Goal: Transaction & Acquisition: Purchase product/service

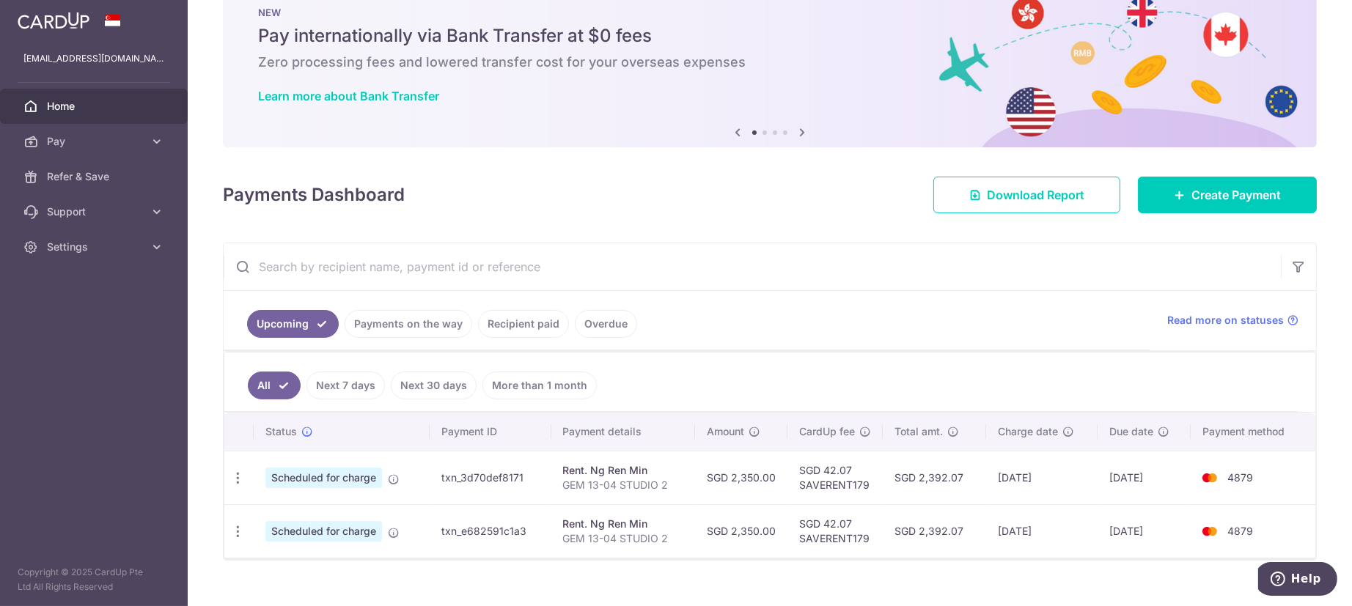
scroll to position [63, 0]
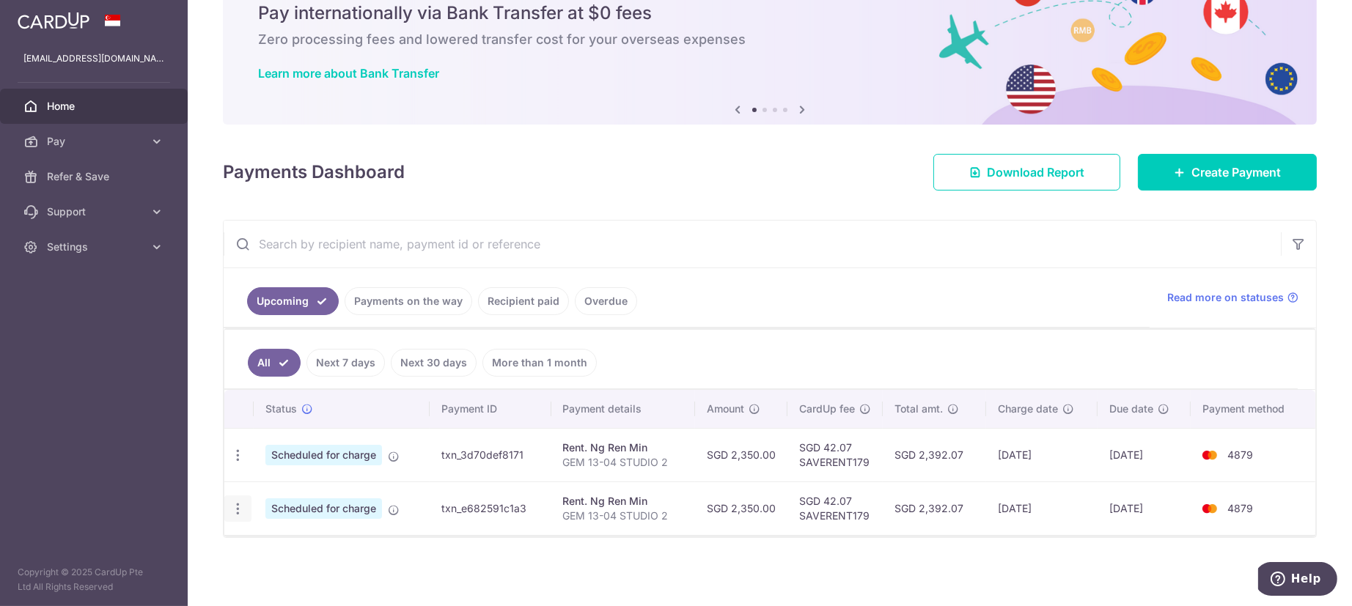
click at [237, 510] on icon "button" at bounding box center [237, 509] width 15 height 15
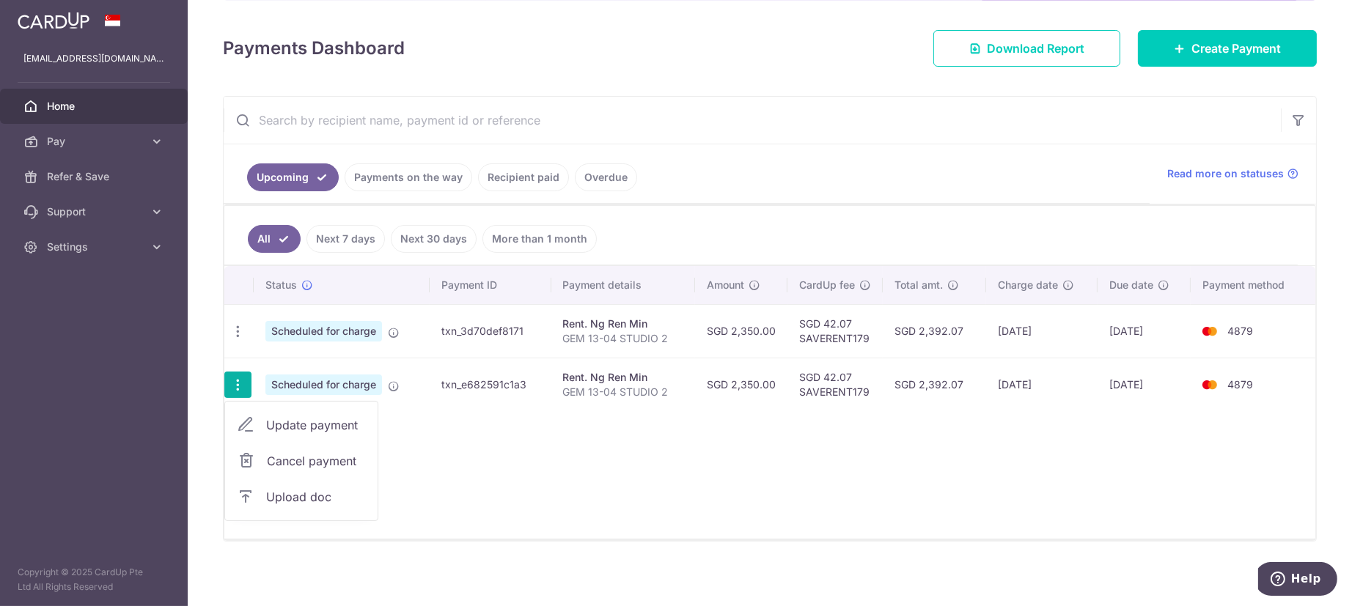
scroll to position [191, 0]
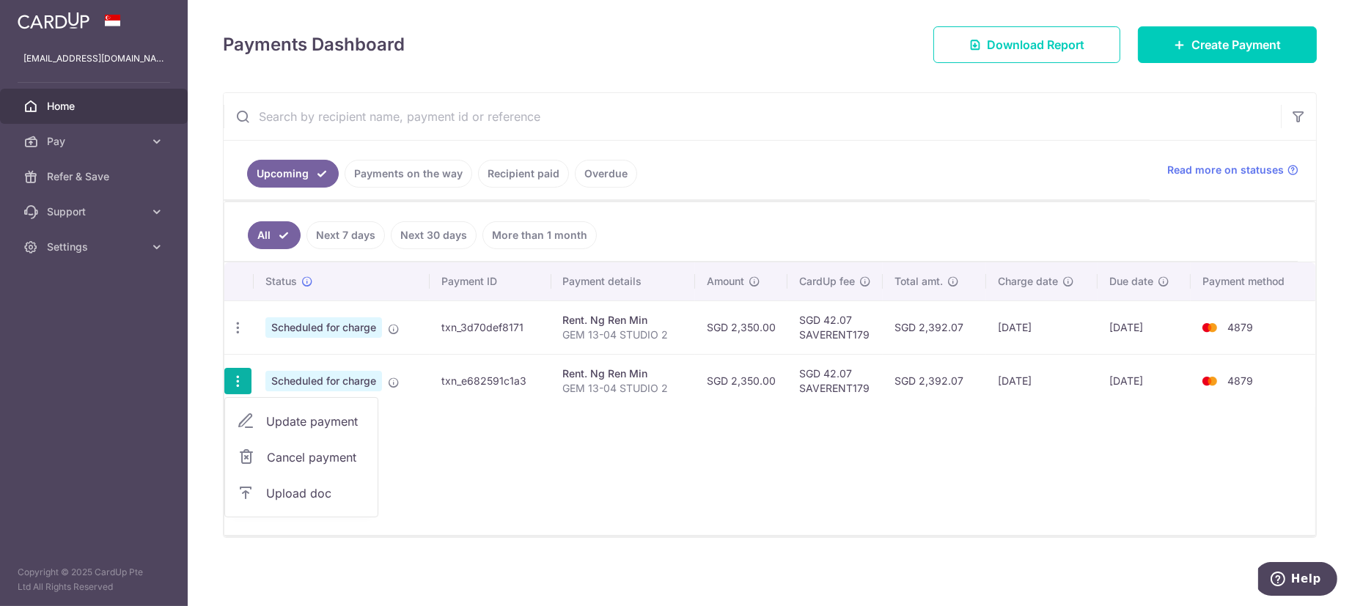
click at [725, 444] on div "Status Payment ID Payment details Amount CardUp fee Total amt. Charge date Due …" at bounding box center [769, 399] width 1091 height 273
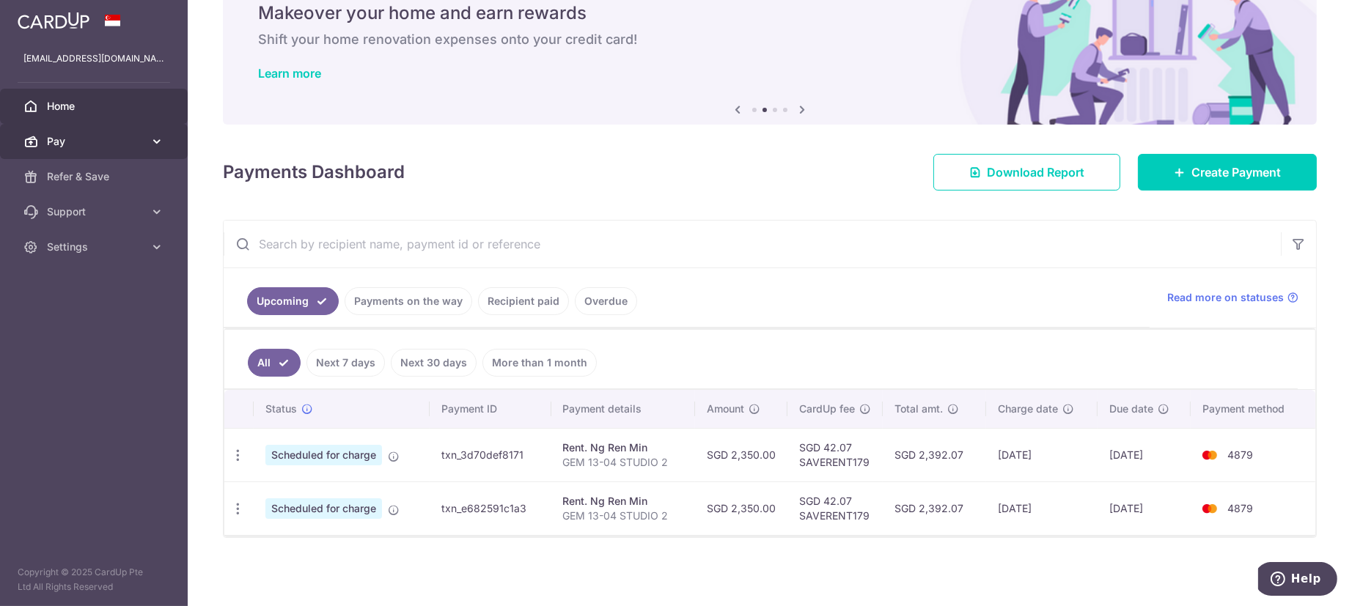
click at [78, 151] on link "Pay" at bounding box center [94, 141] width 188 height 35
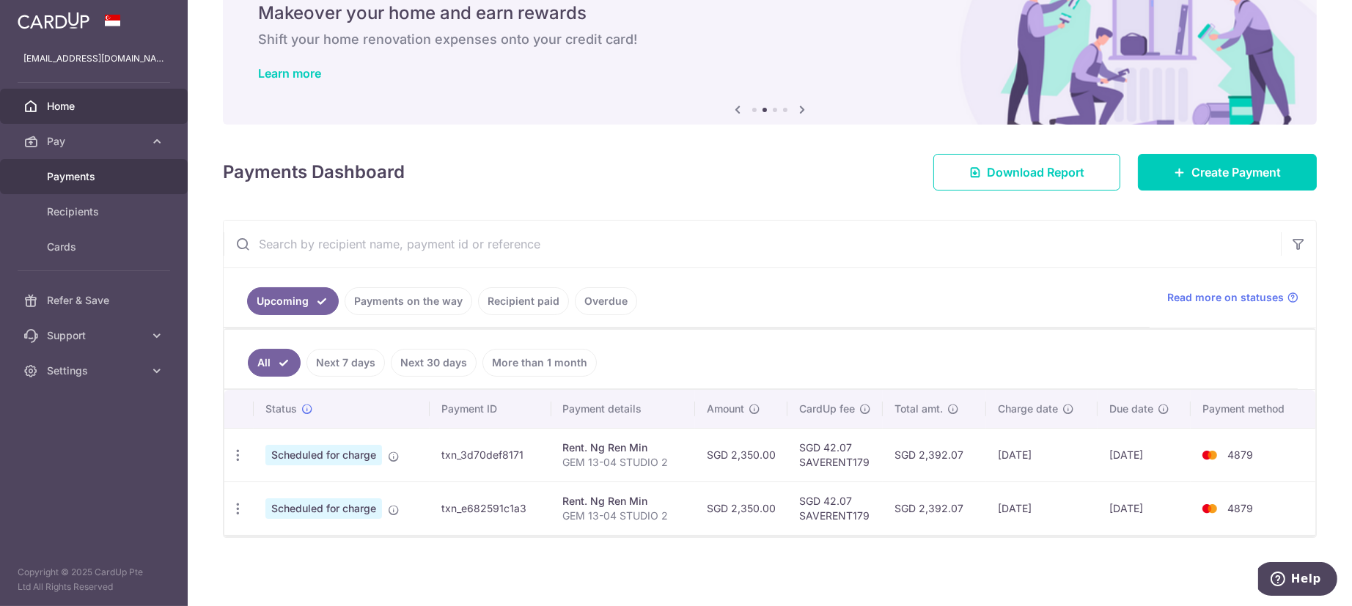
click at [97, 178] on span "Payments" at bounding box center [95, 176] width 97 height 15
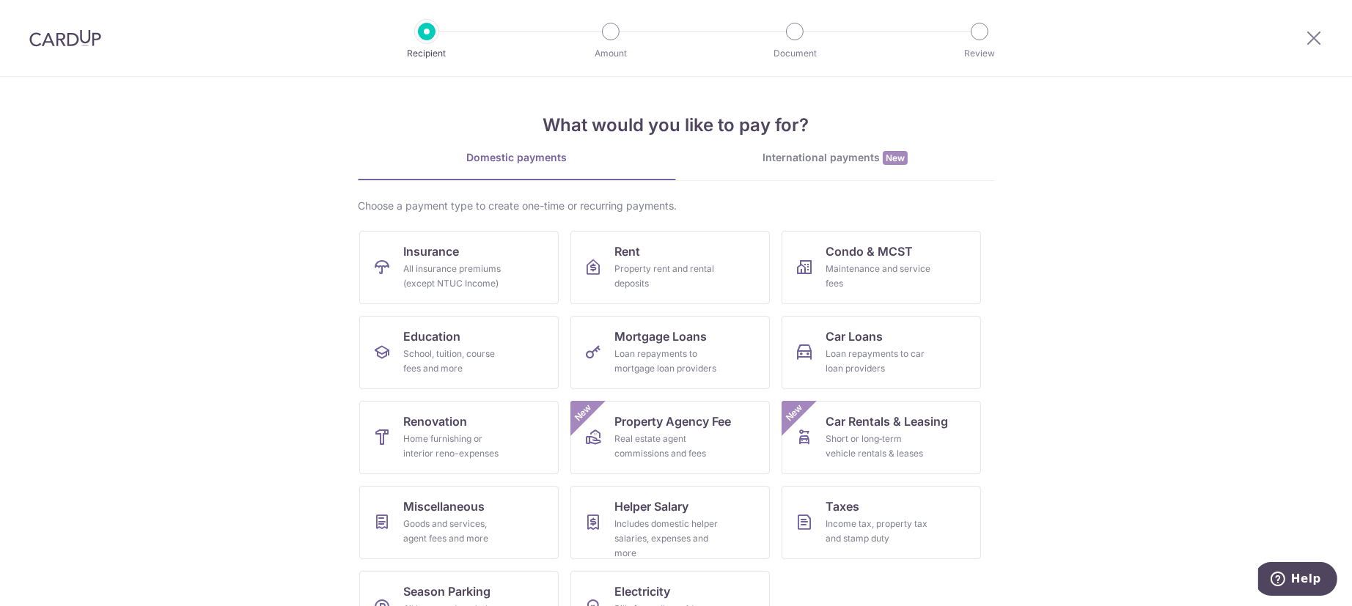
scroll to position [50, 0]
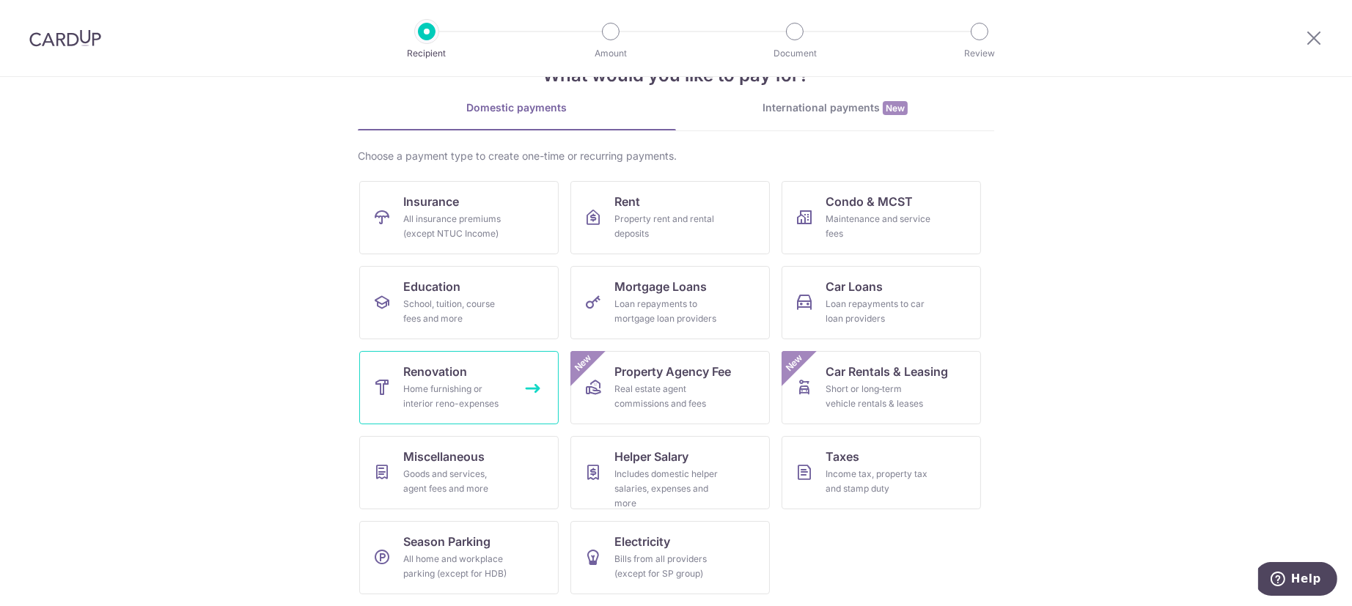
click at [452, 376] on span "Renovation" at bounding box center [435, 372] width 64 height 18
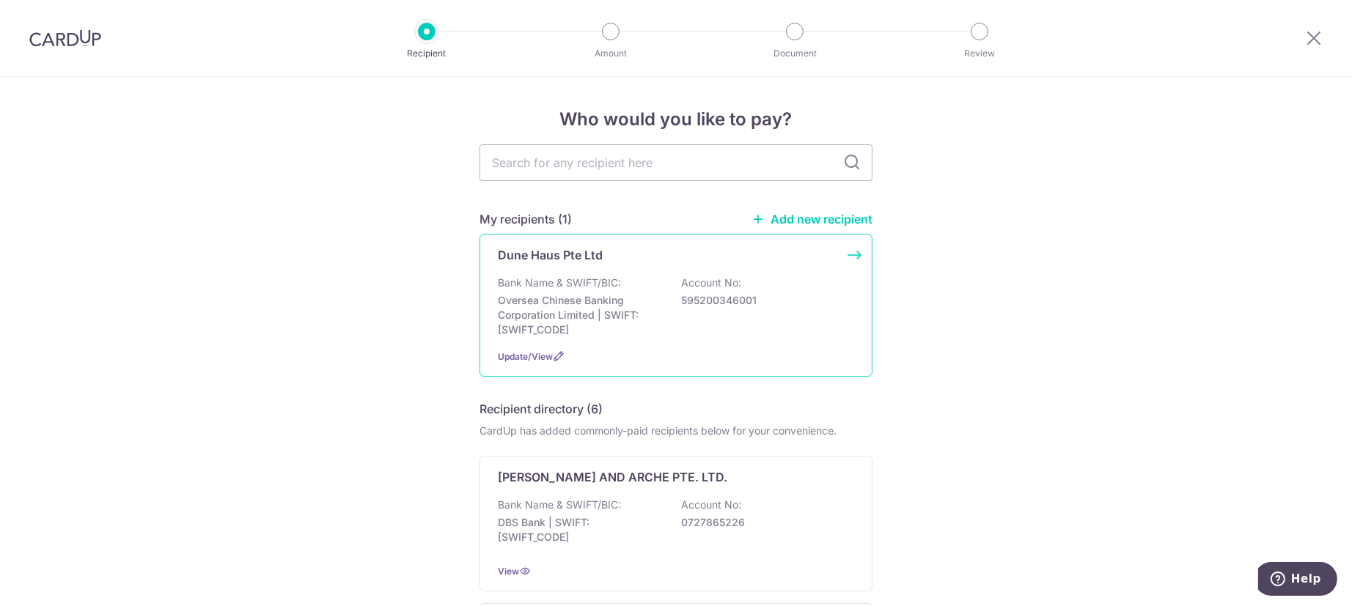
click at [774, 343] on div "Dune Haus Pte Ltd Bank Name & SWIFT/BIC: Oversea Chinese Banking Corporation Li…" at bounding box center [676, 305] width 393 height 143
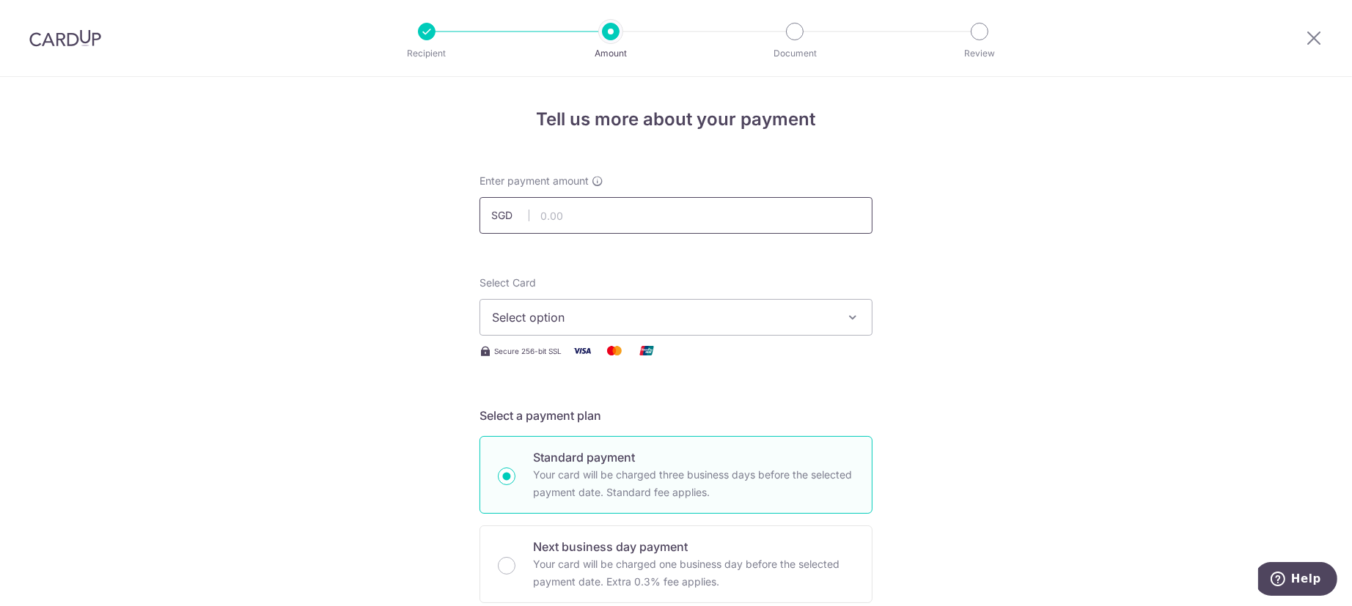
drag, startPoint x: 689, startPoint y: 222, endPoint x: 689, endPoint y: 232, distance: 9.6
click at [689, 222] on input "text" at bounding box center [676, 215] width 393 height 37
click at [1317, 31] on icon at bounding box center [1314, 38] width 18 height 18
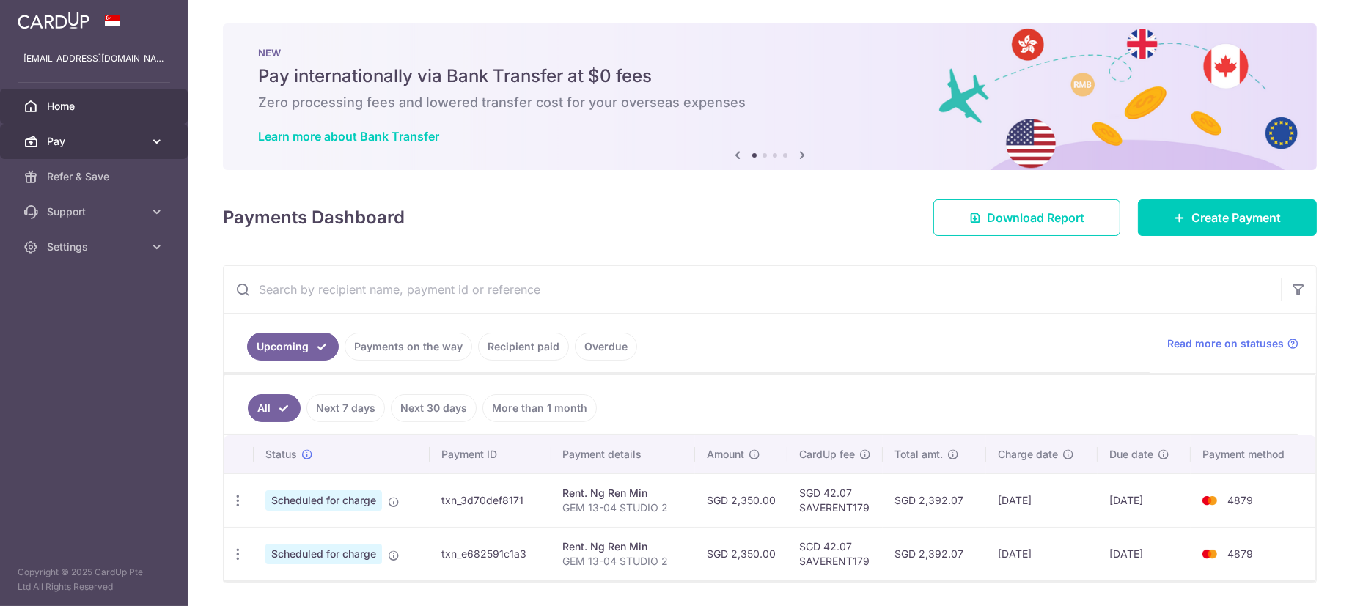
click at [89, 135] on span "Pay" at bounding box center [95, 141] width 97 height 15
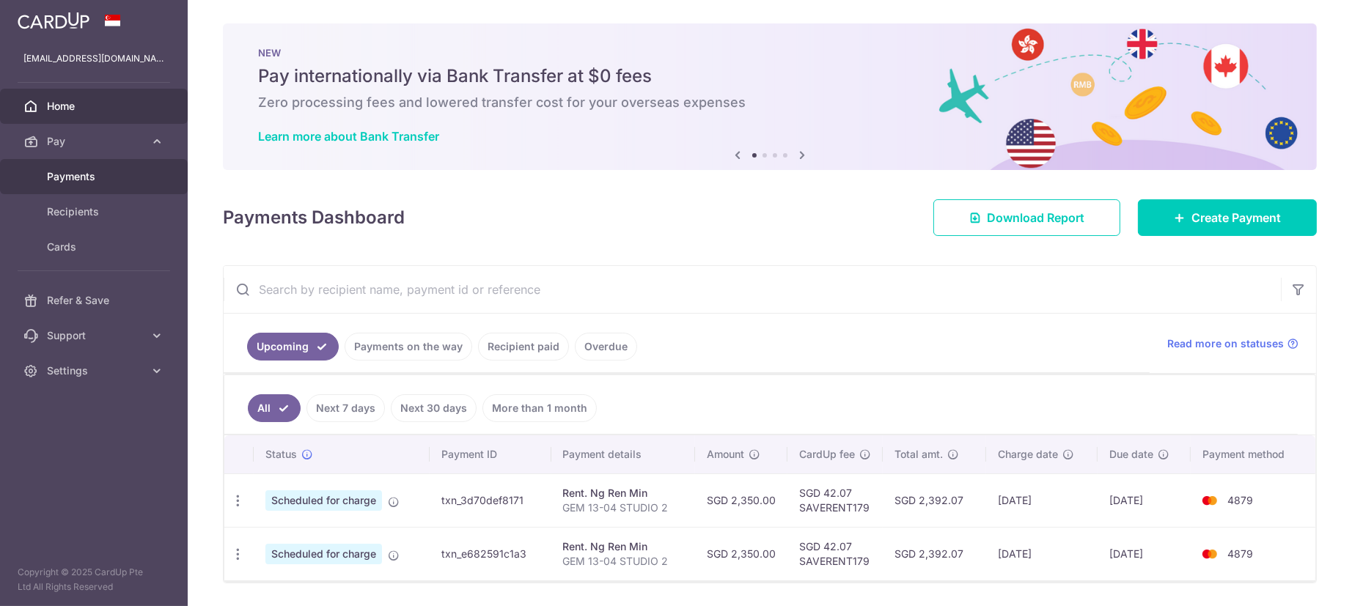
click at [85, 176] on span "Payments" at bounding box center [95, 176] width 97 height 15
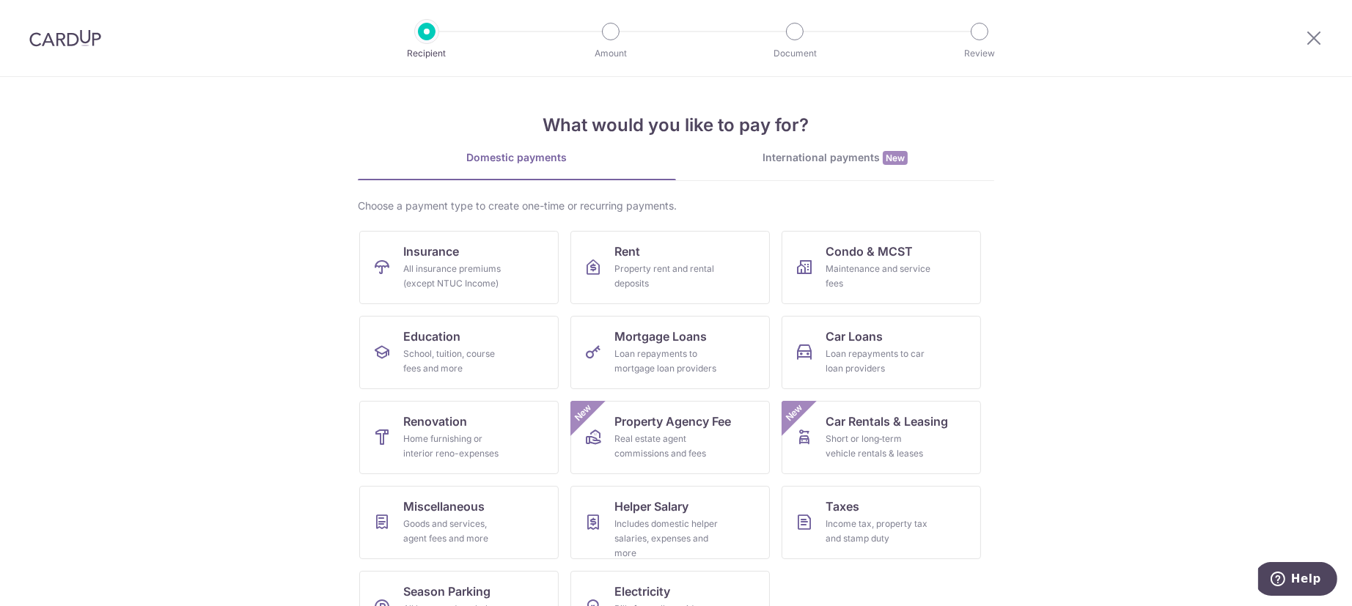
click at [1308, 55] on div at bounding box center [1314, 38] width 76 height 76
click at [1316, 38] on icon at bounding box center [1314, 38] width 18 height 18
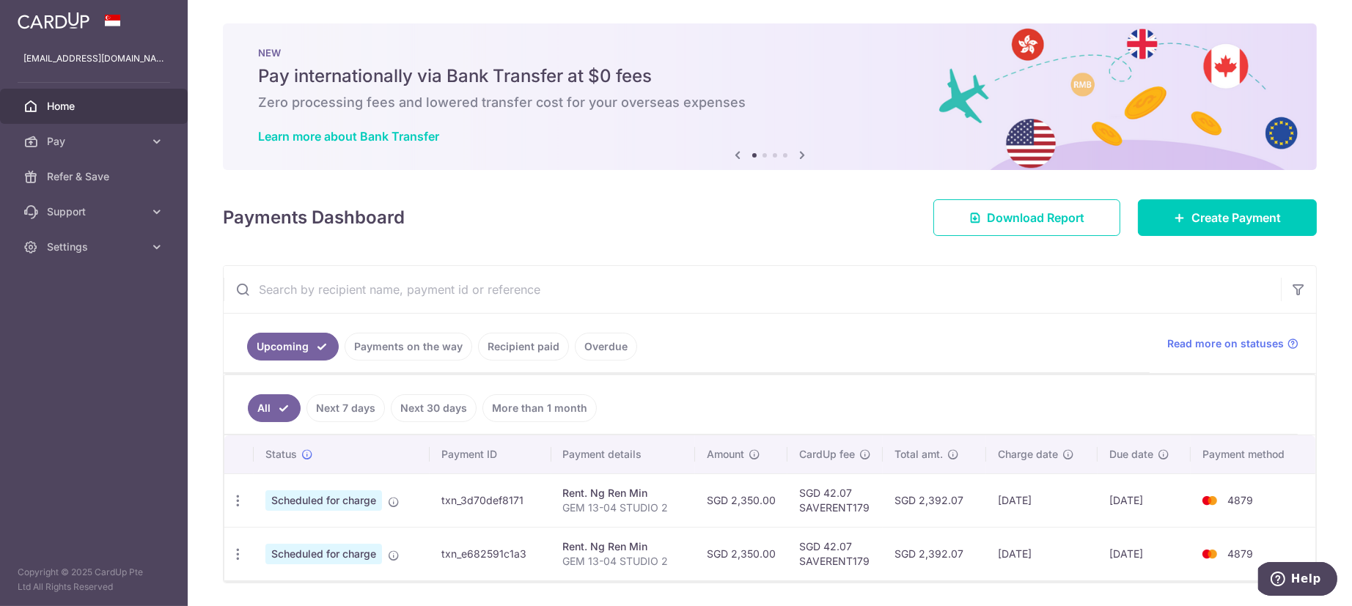
click at [539, 352] on link "Recipient paid" at bounding box center [523, 347] width 91 height 28
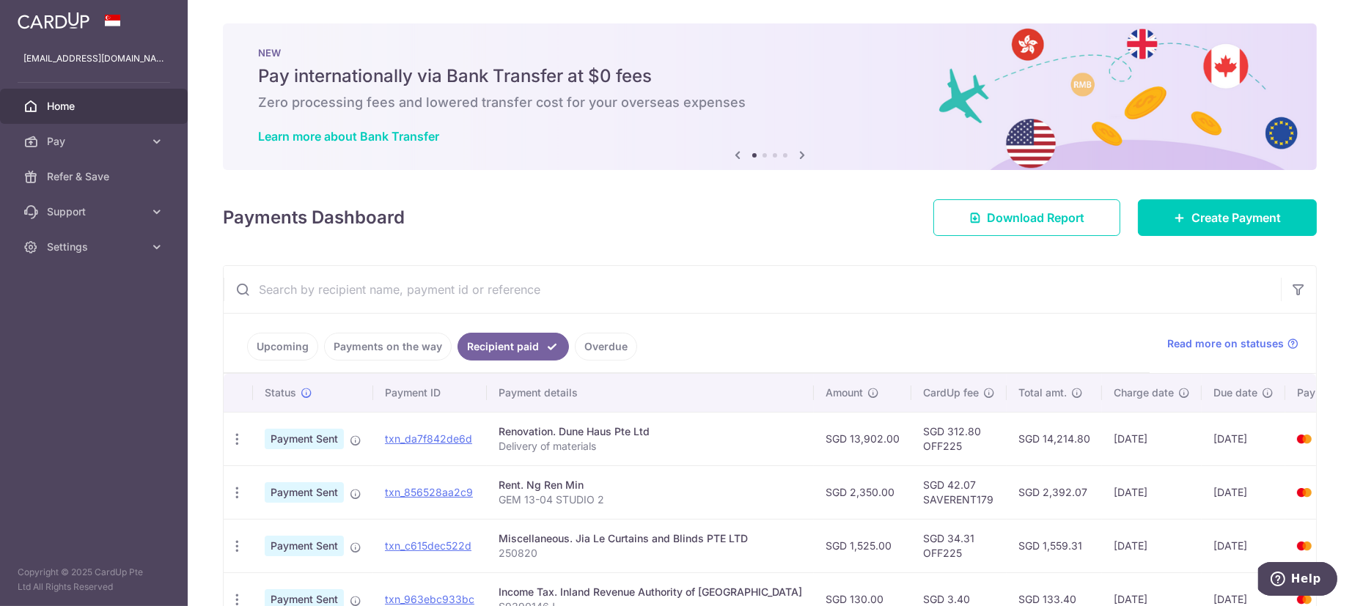
drag, startPoint x: 847, startPoint y: 430, endPoint x: 793, endPoint y: 419, distance: 54.6
click at [814, 432] on td "SGD 13,902.00" at bounding box center [863, 439] width 98 height 54
copy td "13,902.00"
click at [54, 133] on link "Pay" at bounding box center [94, 141] width 188 height 35
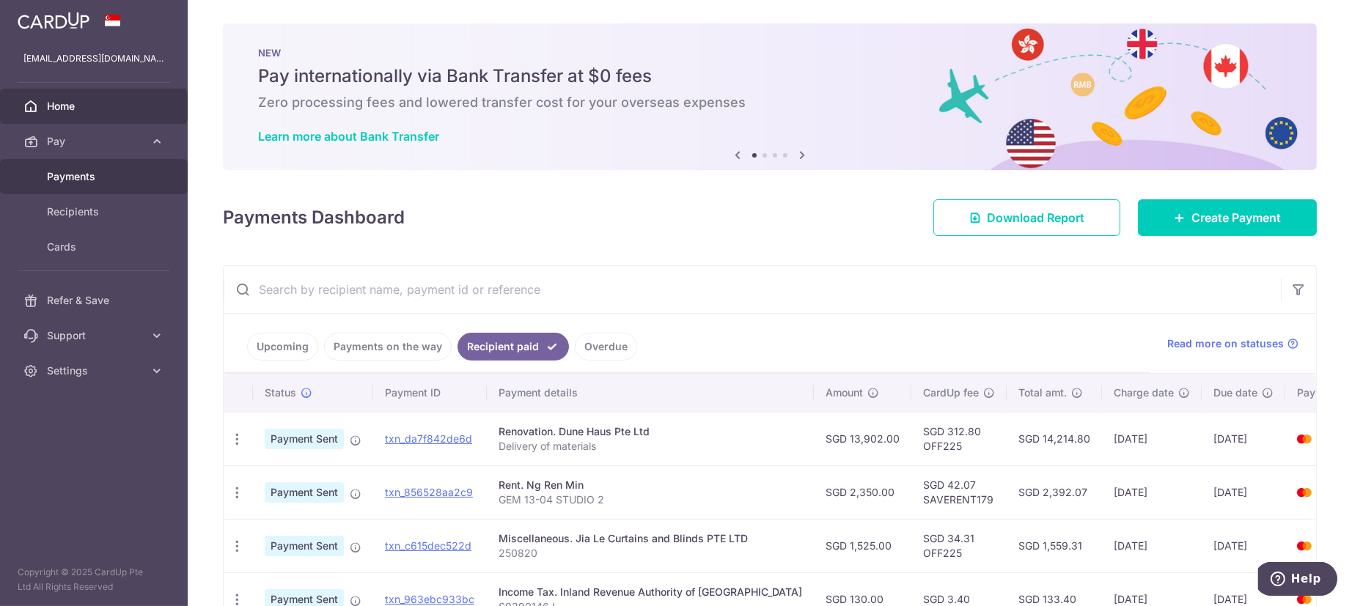
click at [55, 178] on span "Payments" at bounding box center [95, 176] width 97 height 15
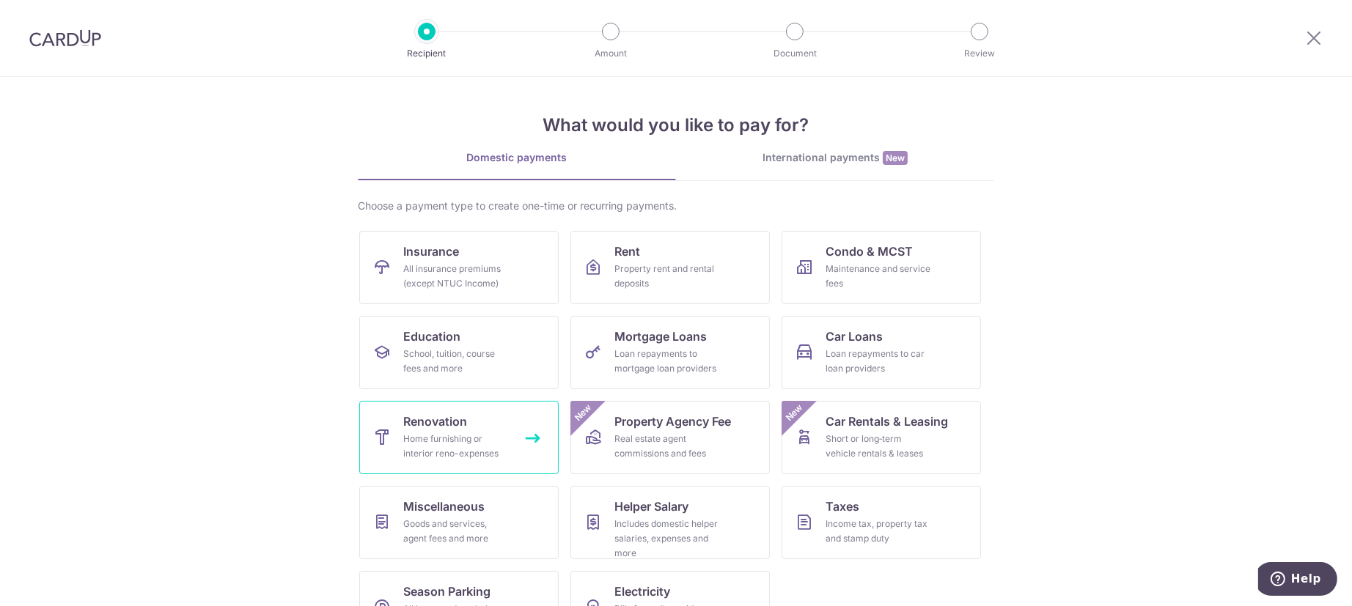
click at [440, 424] on span "Renovation" at bounding box center [435, 422] width 64 height 18
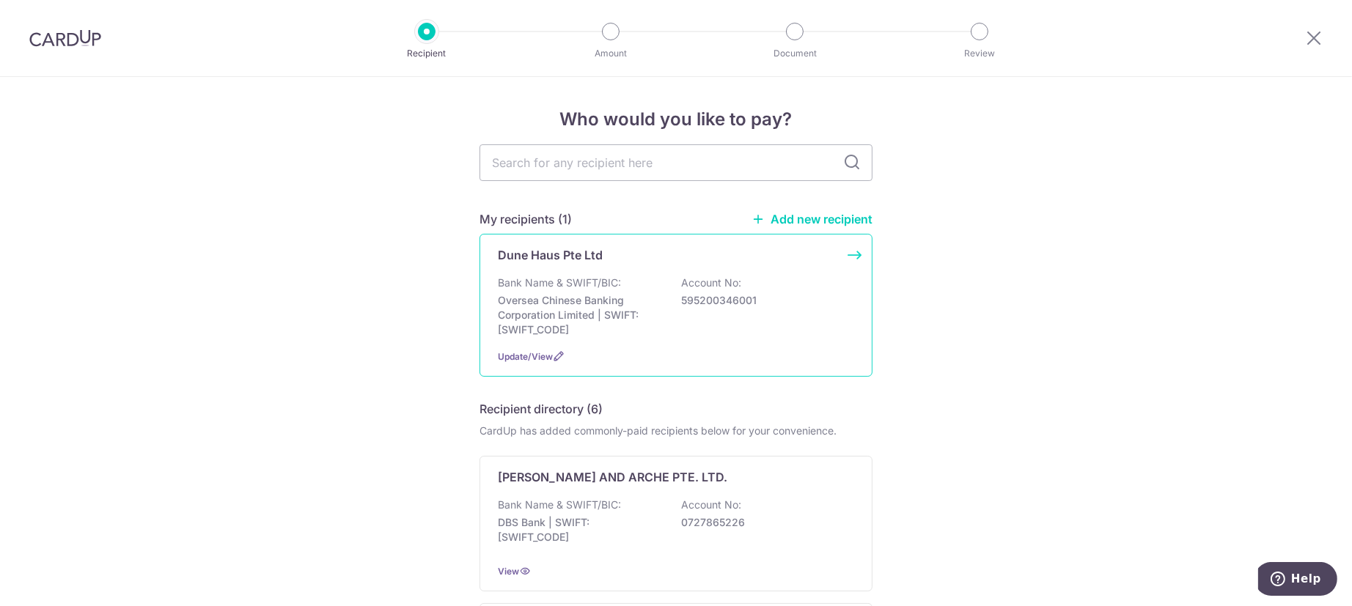
click at [701, 306] on p "595200346001" at bounding box center [763, 300] width 164 height 15
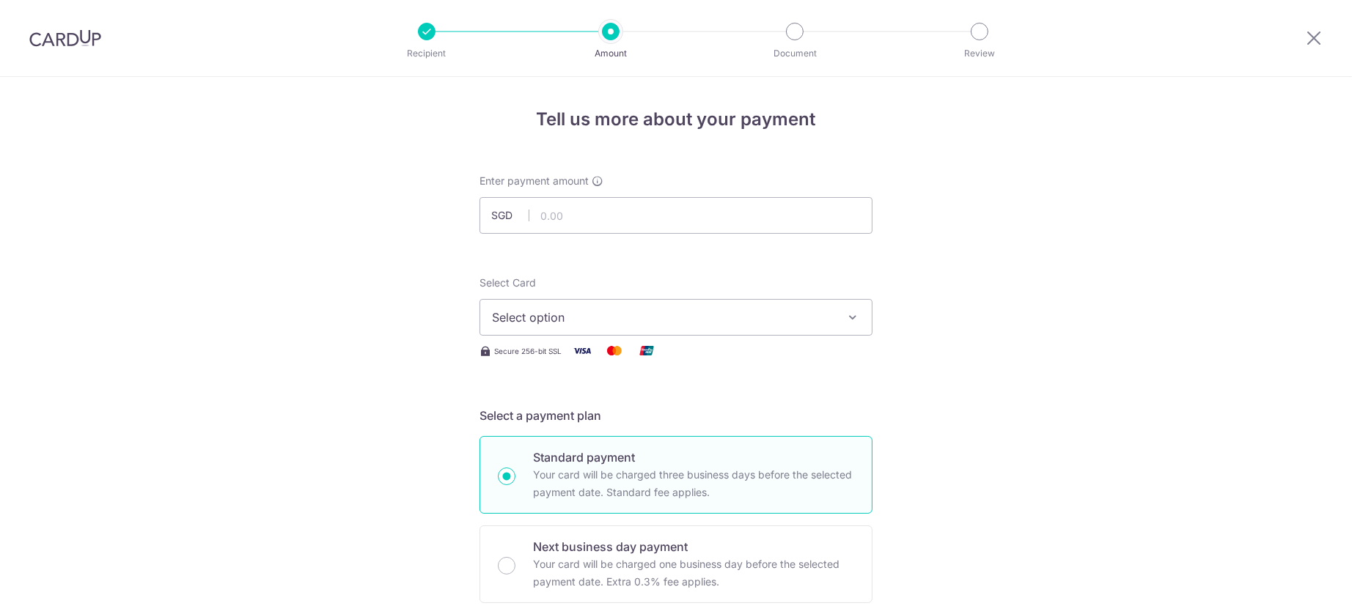
click at [645, 214] on input "text" at bounding box center [676, 215] width 393 height 37
type input "13,902.00"
click at [735, 331] on button "Select option" at bounding box center [676, 317] width 393 height 37
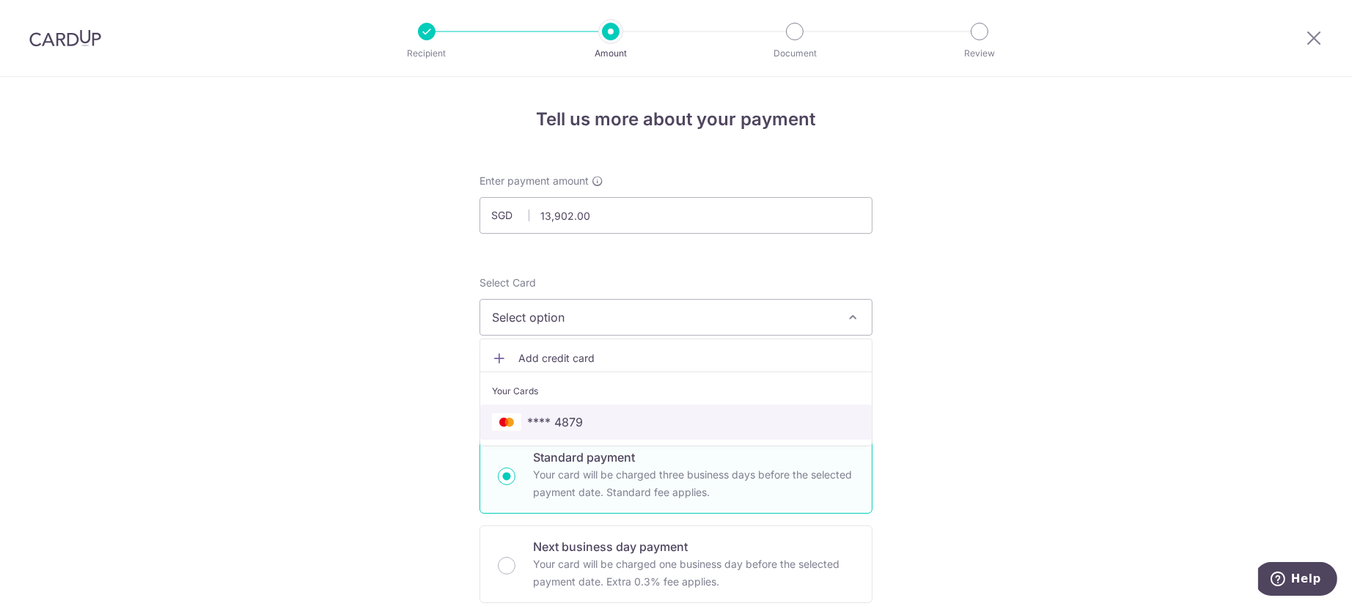
click at [584, 410] on link "**** 4879" at bounding box center [676, 422] width 392 height 35
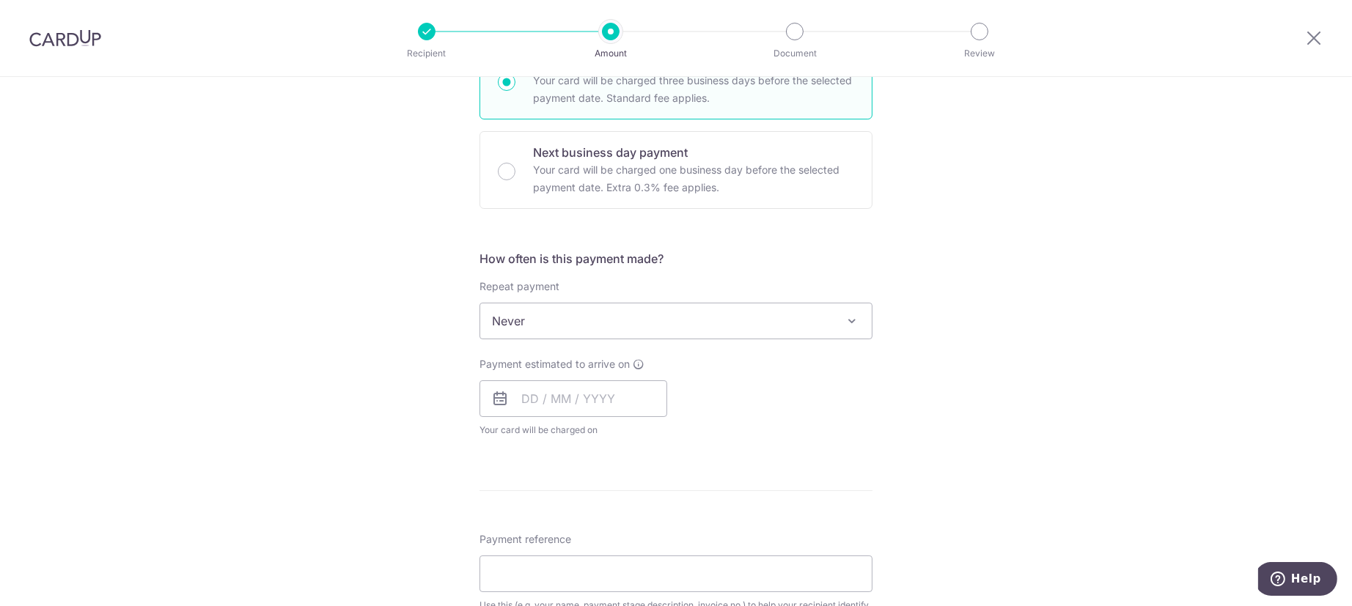
scroll to position [367, 0]
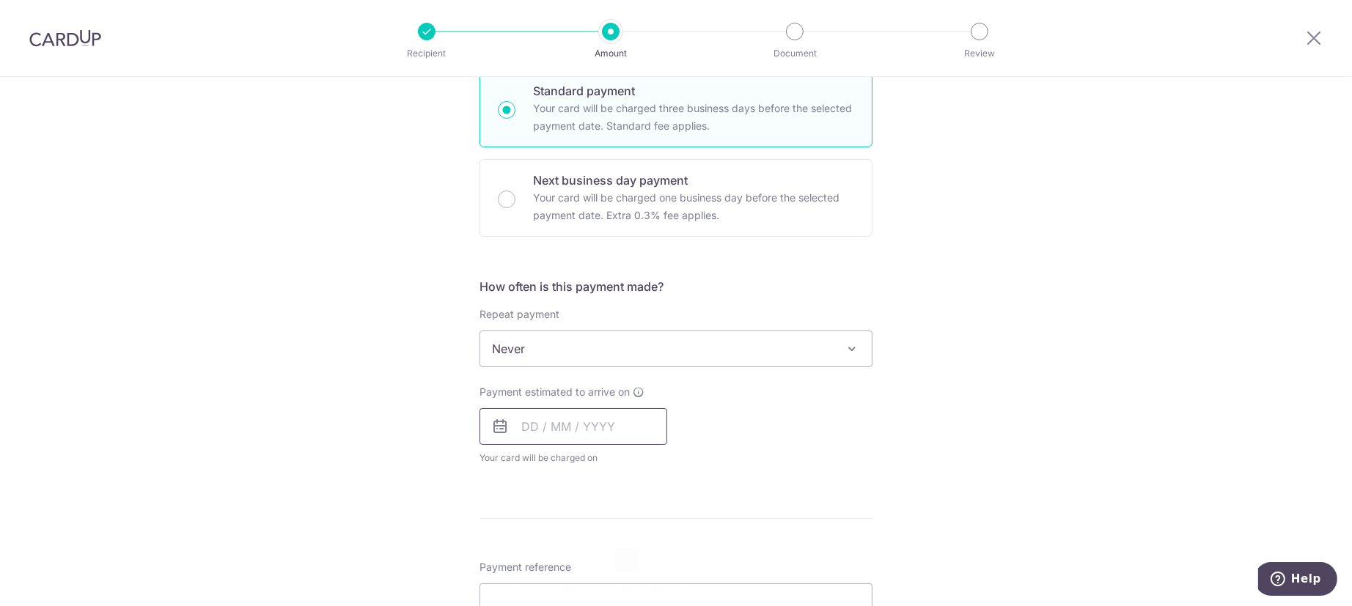
click at [580, 429] on input "text" at bounding box center [574, 426] width 188 height 37
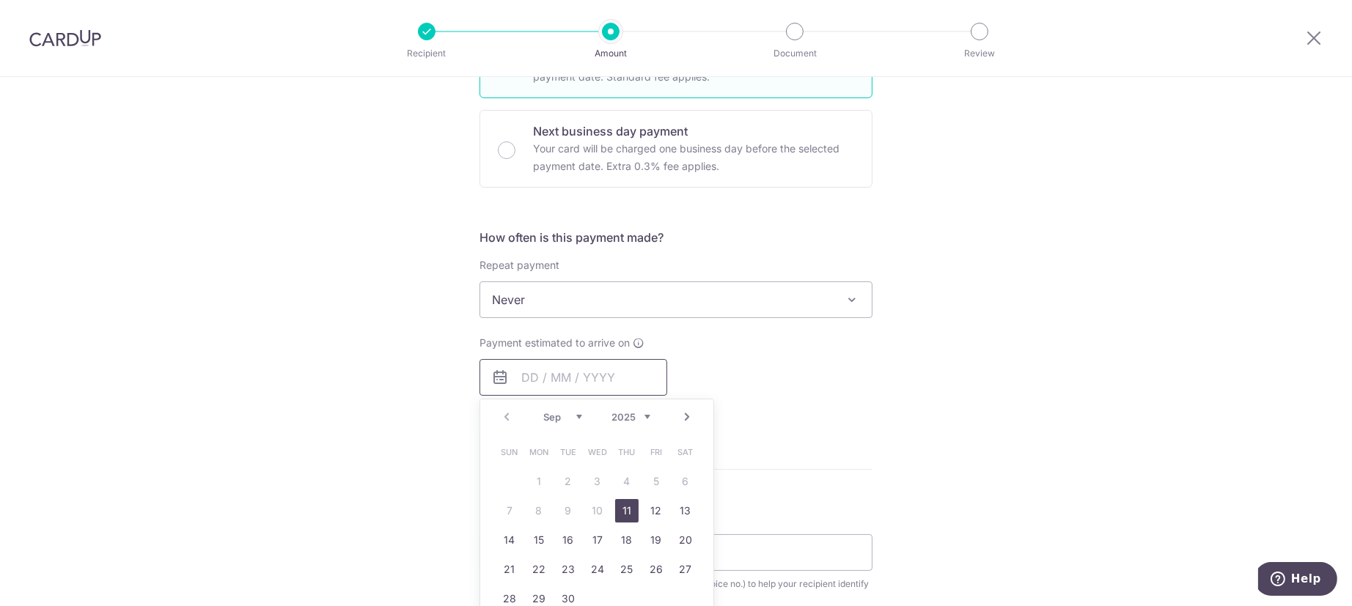
scroll to position [458, 0]
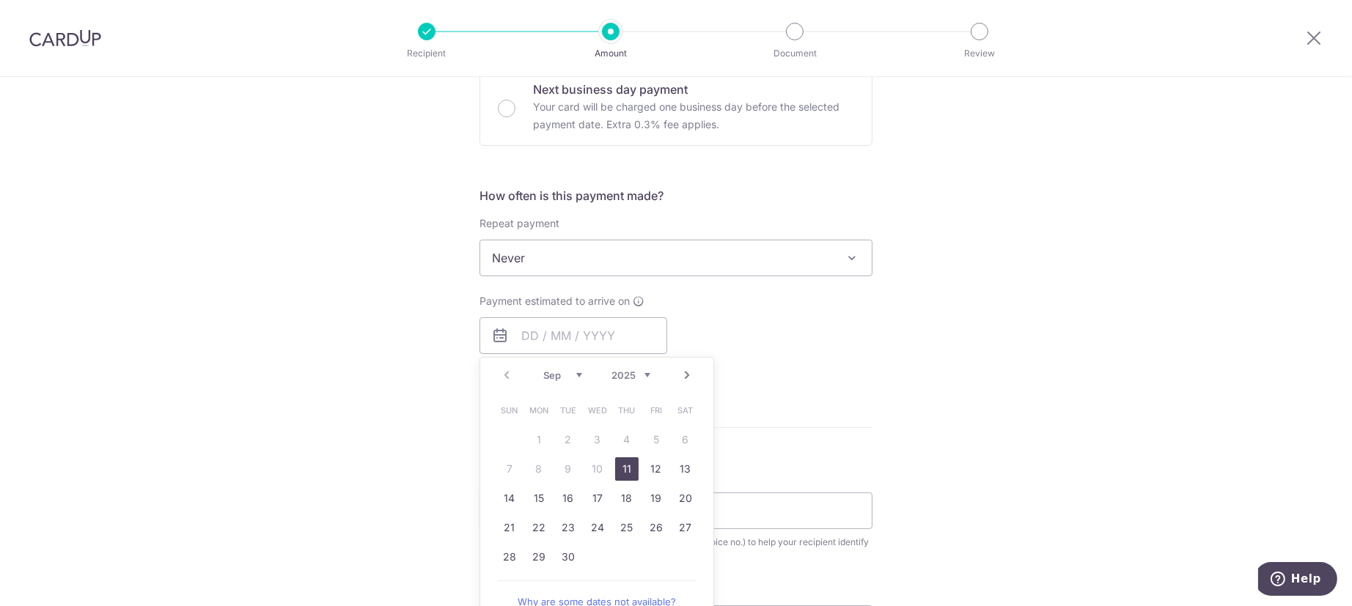
click at [620, 470] on link "11" at bounding box center [626, 469] width 23 height 23
type input "[DATE]"
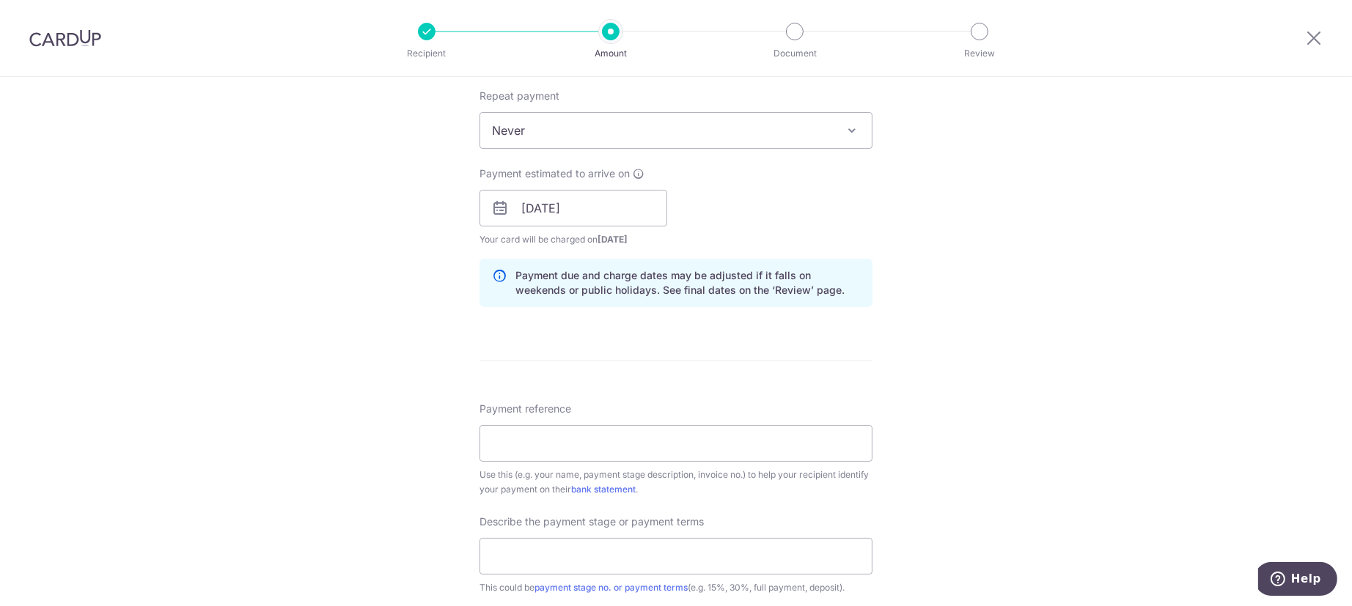
scroll to position [733, 0]
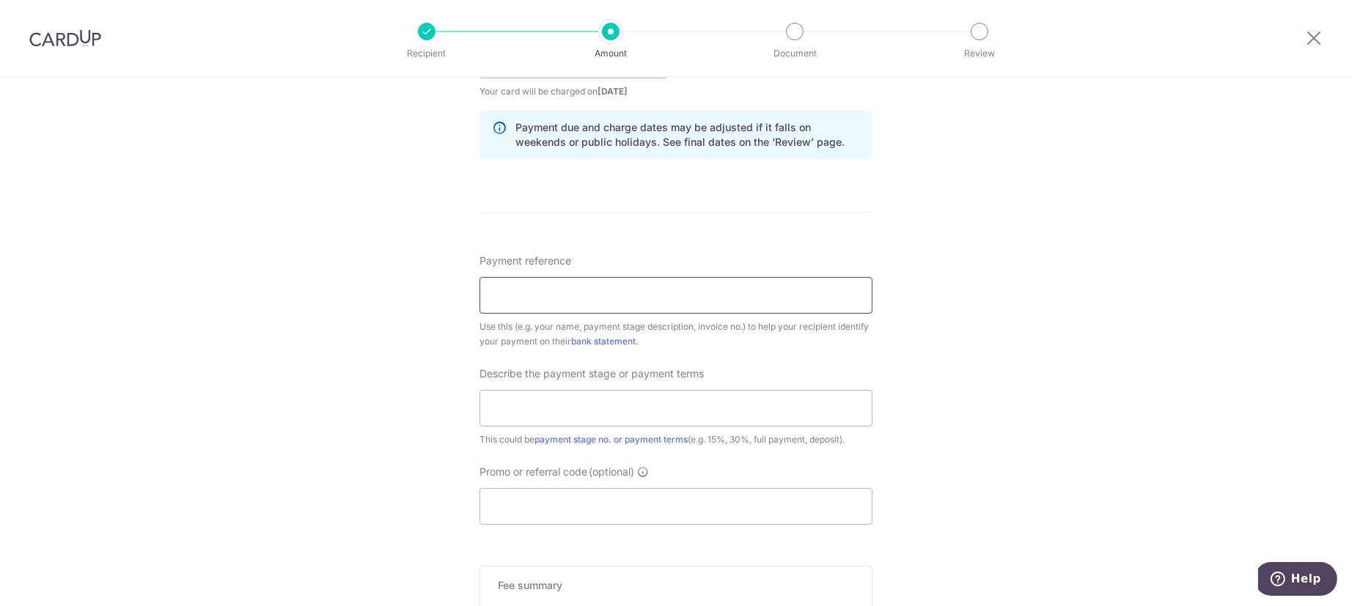
click at [609, 290] on input "Payment reference" at bounding box center [676, 295] width 393 height 37
click at [985, 303] on div "Tell us more about your payment Enter payment amount SGD 13,902.00 13902.00 Sel…" at bounding box center [676, 86] width 1352 height 1485
click at [720, 292] on input "Payment reference" at bounding box center [676, 295] width 393 height 37
click at [487, 289] on input "Commencement of work" at bounding box center [676, 295] width 393 height 37
drag, startPoint x: 617, startPoint y: 398, endPoint x: 625, endPoint y: 395, distance: 7.9
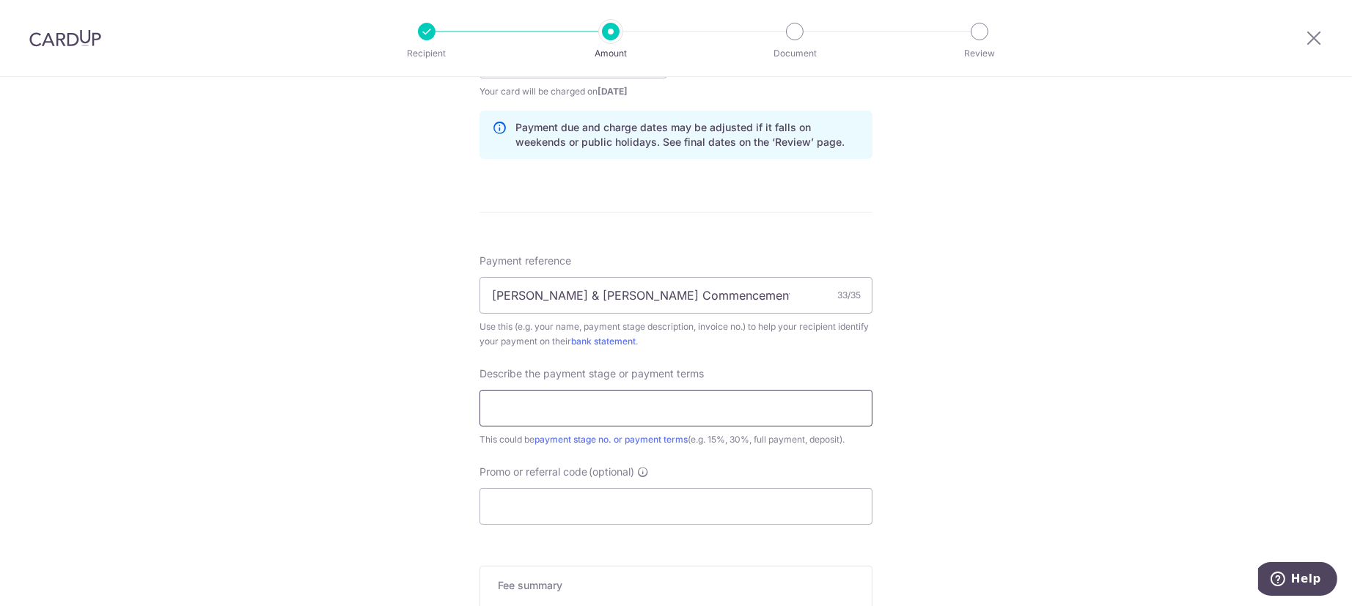
click at [617, 398] on input "text" at bounding box center [676, 408] width 393 height 37
drag, startPoint x: 730, startPoint y: 295, endPoint x: 560, endPoint y: 291, distance: 169.4
click at [560, 291] on input "Jon & Shules Commencement of work" at bounding box center [676, 295] width 393 height 37
type input "Jon & Shules"
click at [590, 408] on input "text" at bounding box center [676, 408] width 393 height 37
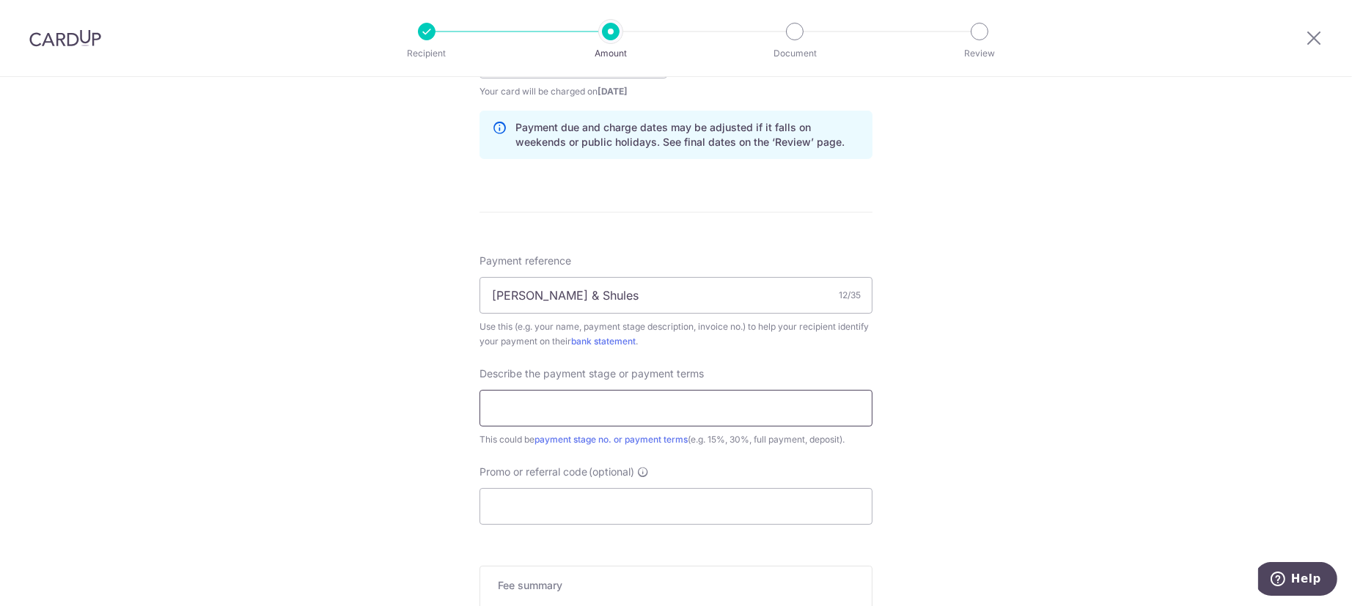
paste input "Commencement of work"
click at [494, 414] on input "Commencement of work" at bounding box center [676, 408] width 393 height 37
type input "Commencement of work"
click at [667, 307] on input "Jon & Shules" at bounding box center [676, 295] width 393 height 37
type input "Jon & Shules"
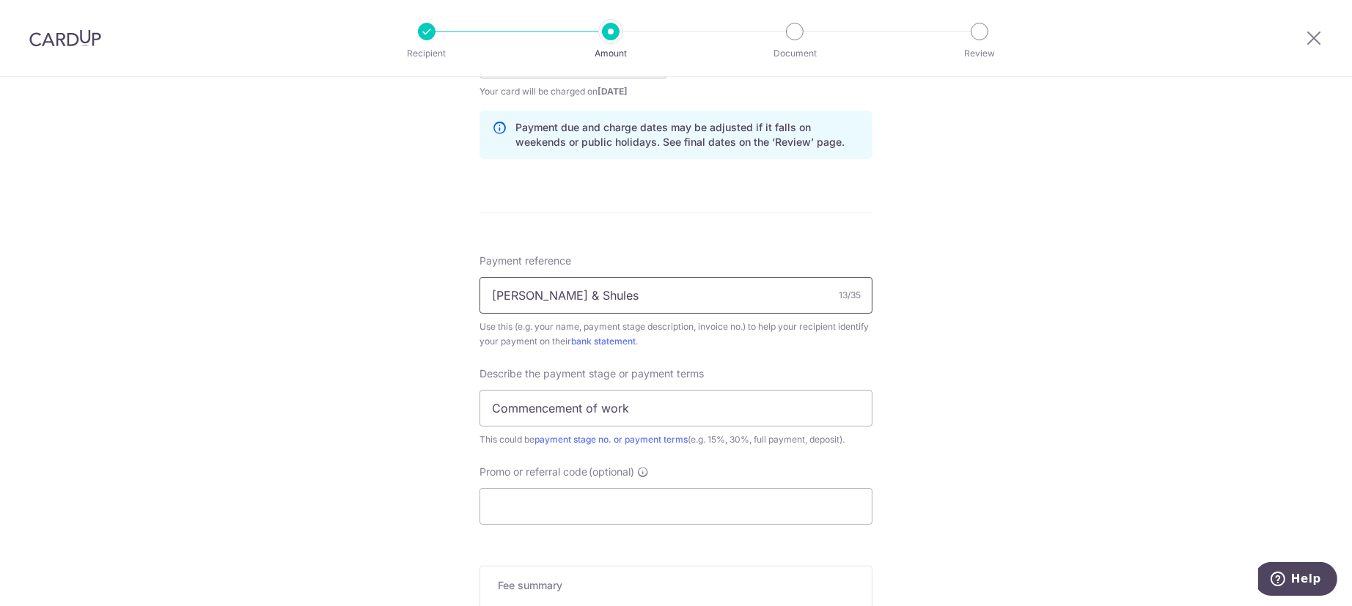
click at [654, 296] on input "Jon & Shules" at bounding box center [676, 295] width 393 height 37
drag, startPoint x: 654, startPoint y: 296, endPoint x: 632, endPoint y: 290, distance: 23.0
click at [632, 290] on input "Jon & Shules" at bounding box center [676, 295] width 393 height 37
drag, startPoint x: 585, startPoint y: 252, endPoint x: 594, endPoint y: 264, distance: 15.3
click at [594, 263] on form "Enter payment amount SGD 13,902.00 13902.00 Select Card **** 4879 Add credit ca…" at bounding box center [676, 99] width 393 height 1319
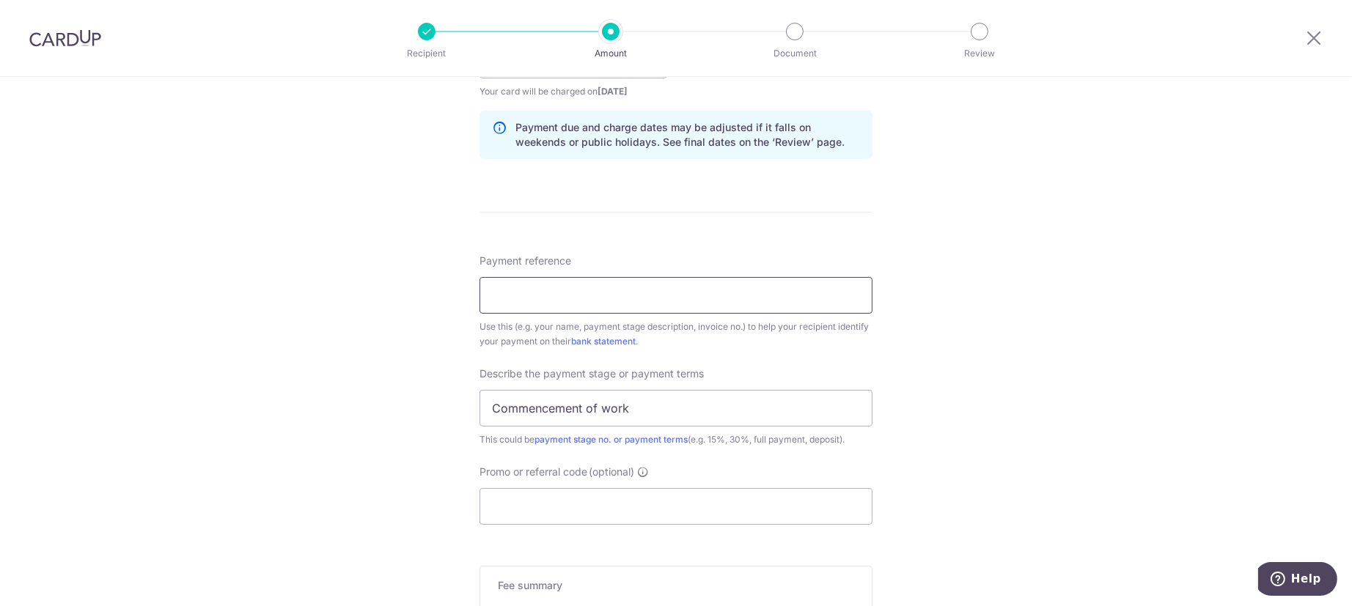
click at [655, 284] on input "Payment reference" at bounding box center [676, 295] width 393 height 37
type input "DH24-084-03"
click at [658, 496] on input "Promo or referral code (optional)" at bounding box center [676, 506] width 393 height 37
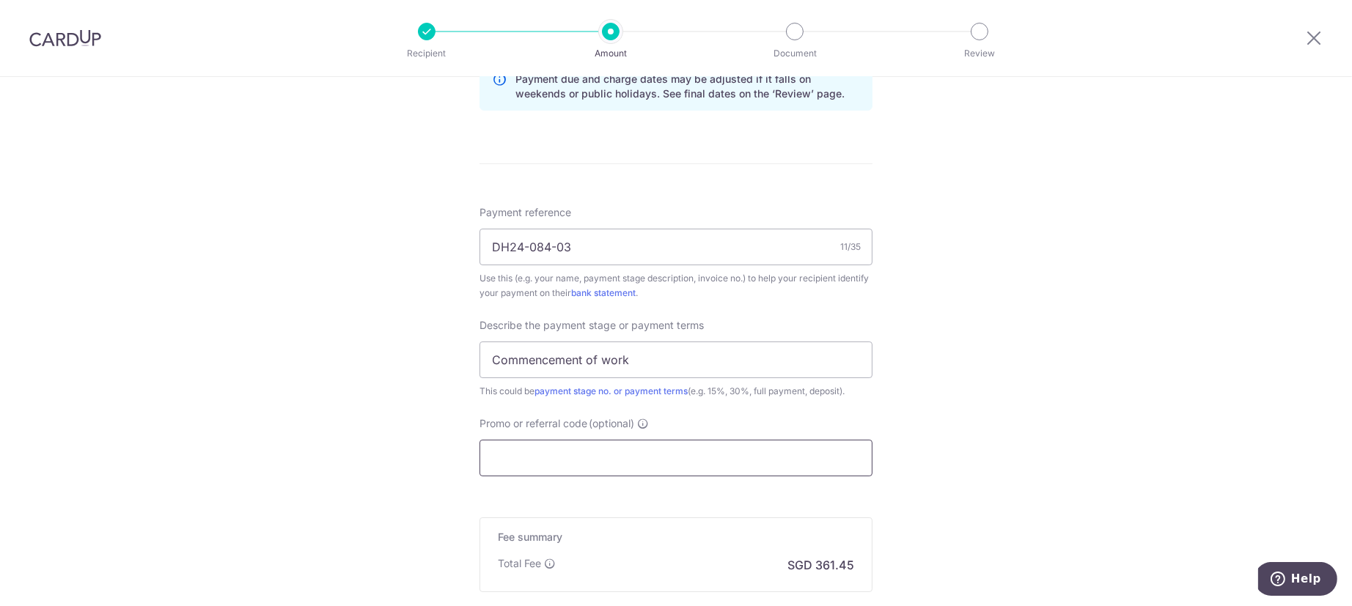
scroll to position [825, 0]
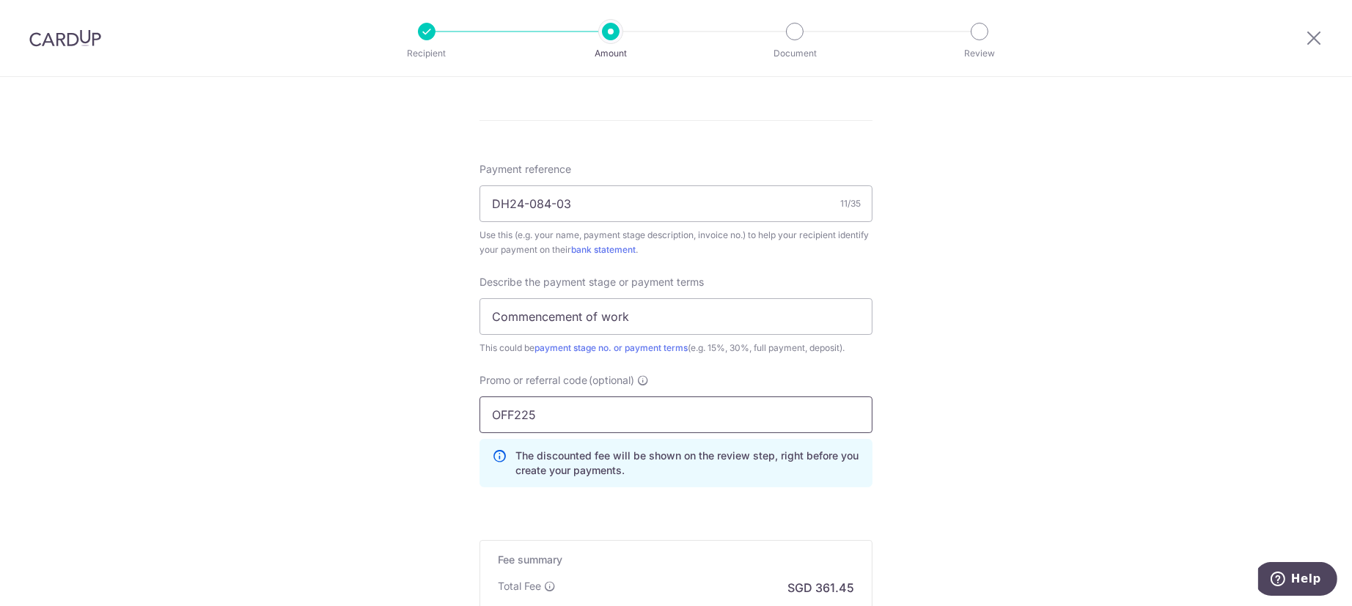
type input "OFF225"
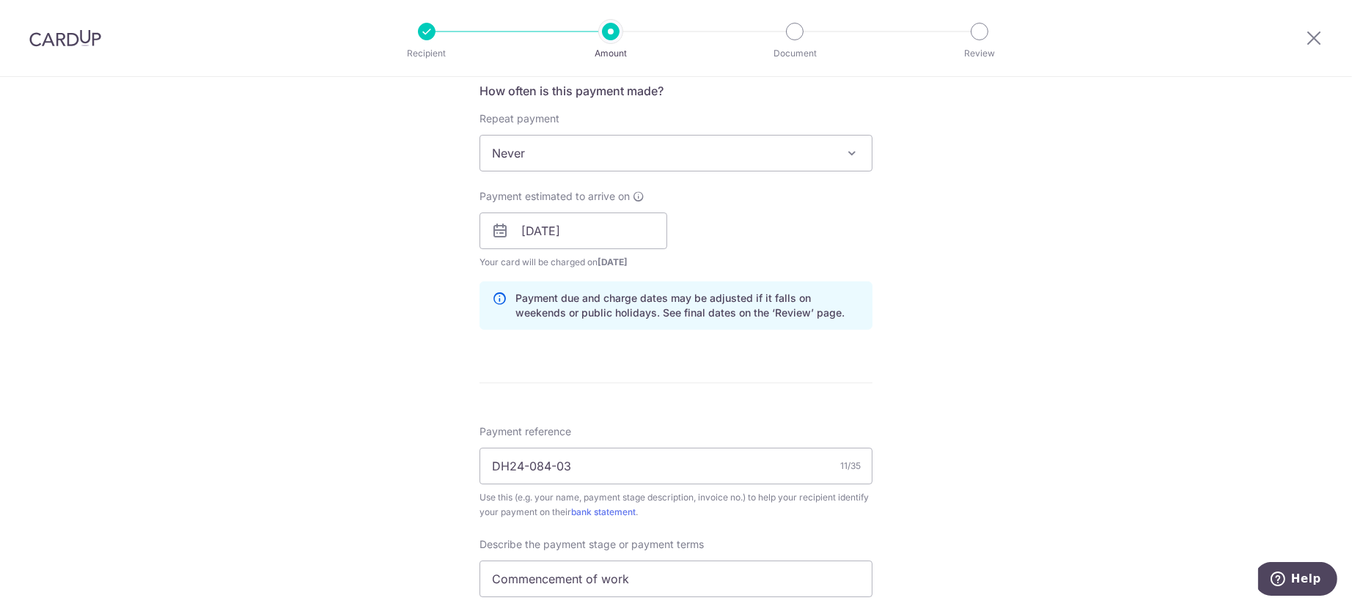
scroll to position [745, 0]
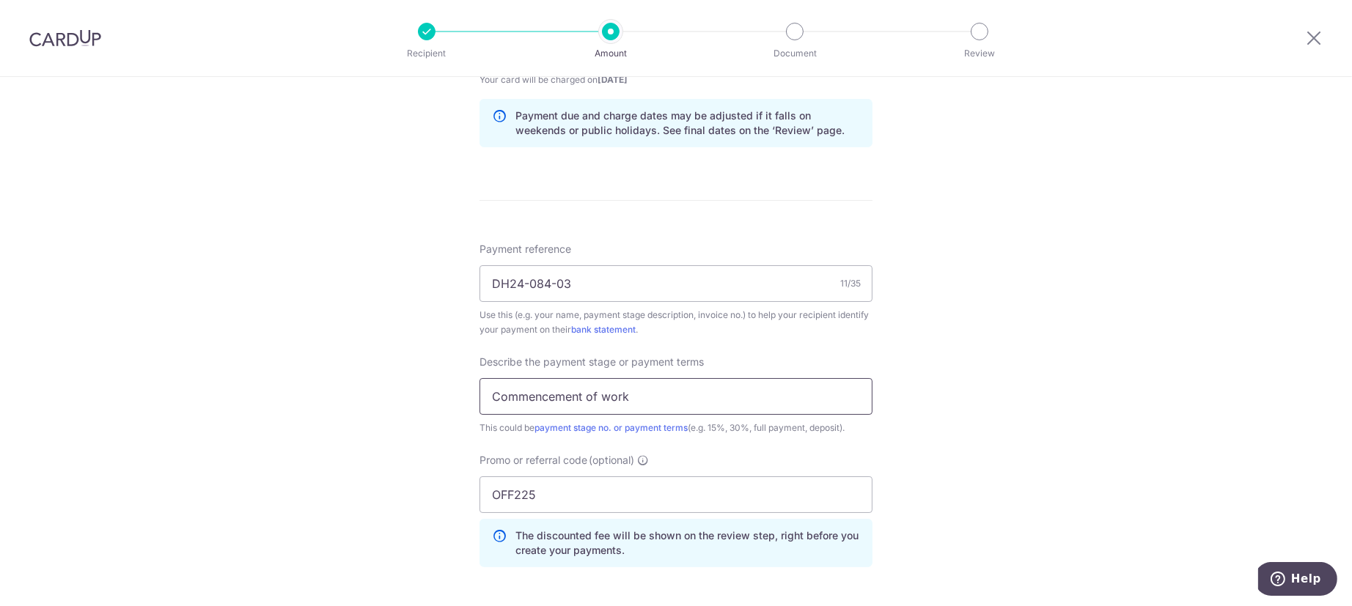
click at [499, 400] on input "Commencement of work" at bounding box center [676, 396] width 393 height 37
click at [487, 396] on input "Commencement of work" at bounding box center [676, 396] width 393 height 37
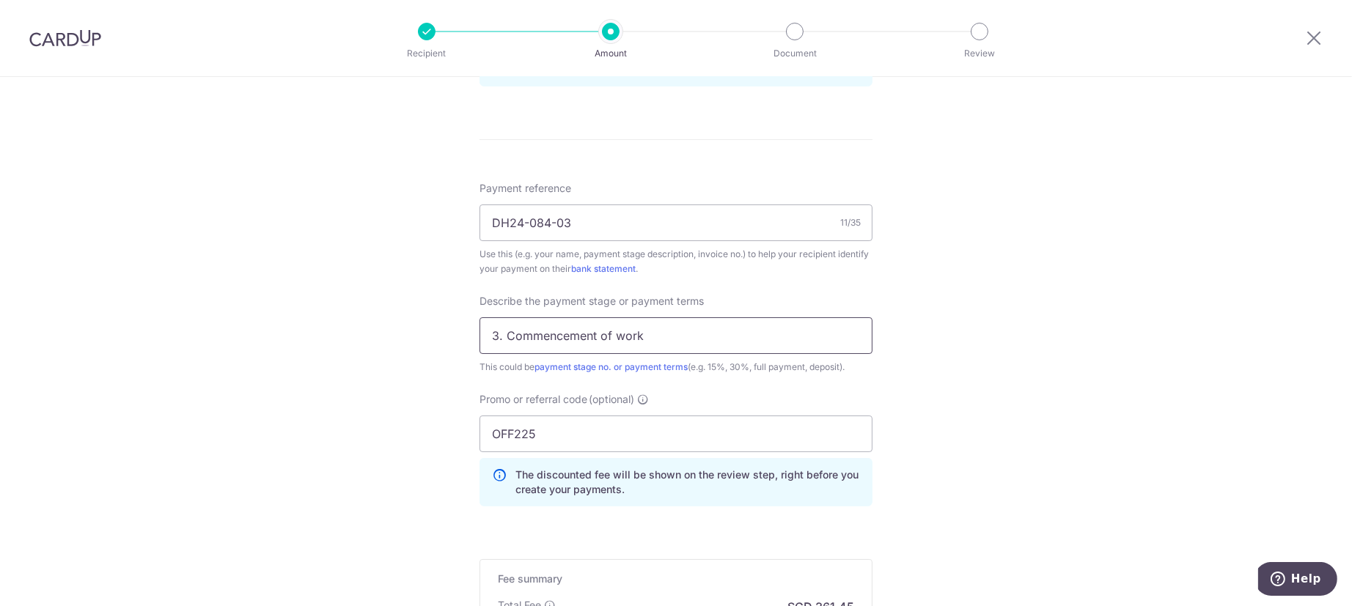
scroll to position [837, 0]
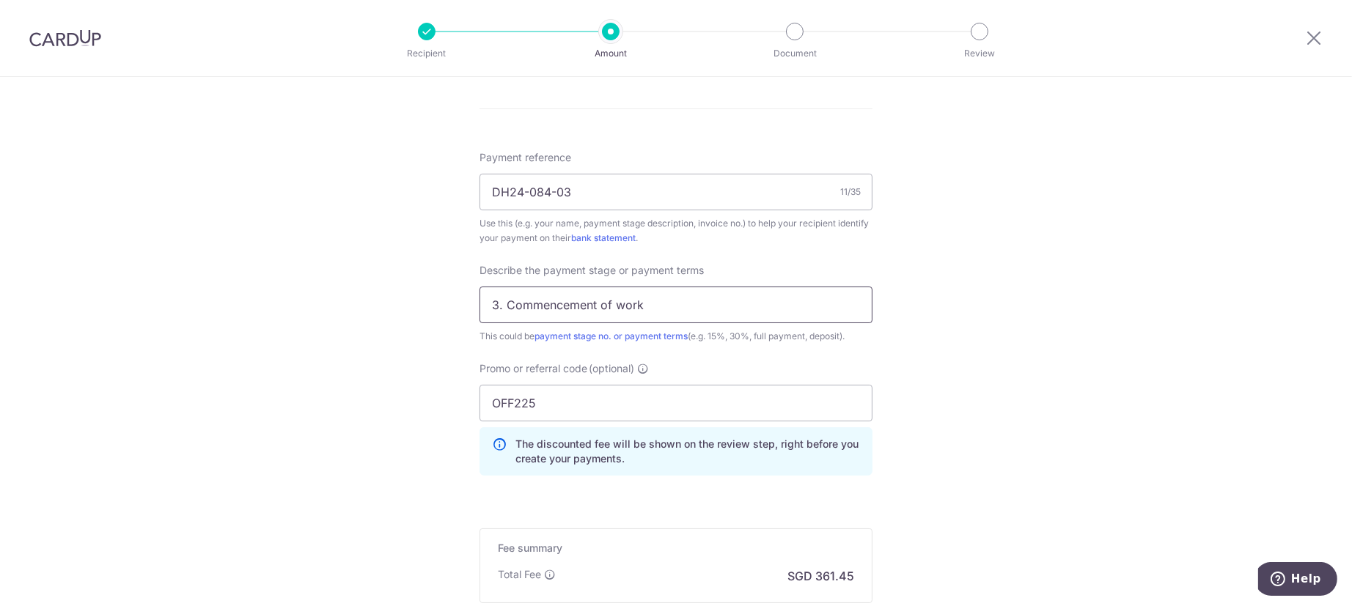
click at [719, 315] on input "3. Commencement of work" at bounding box center [676, 305] width 393 height 37
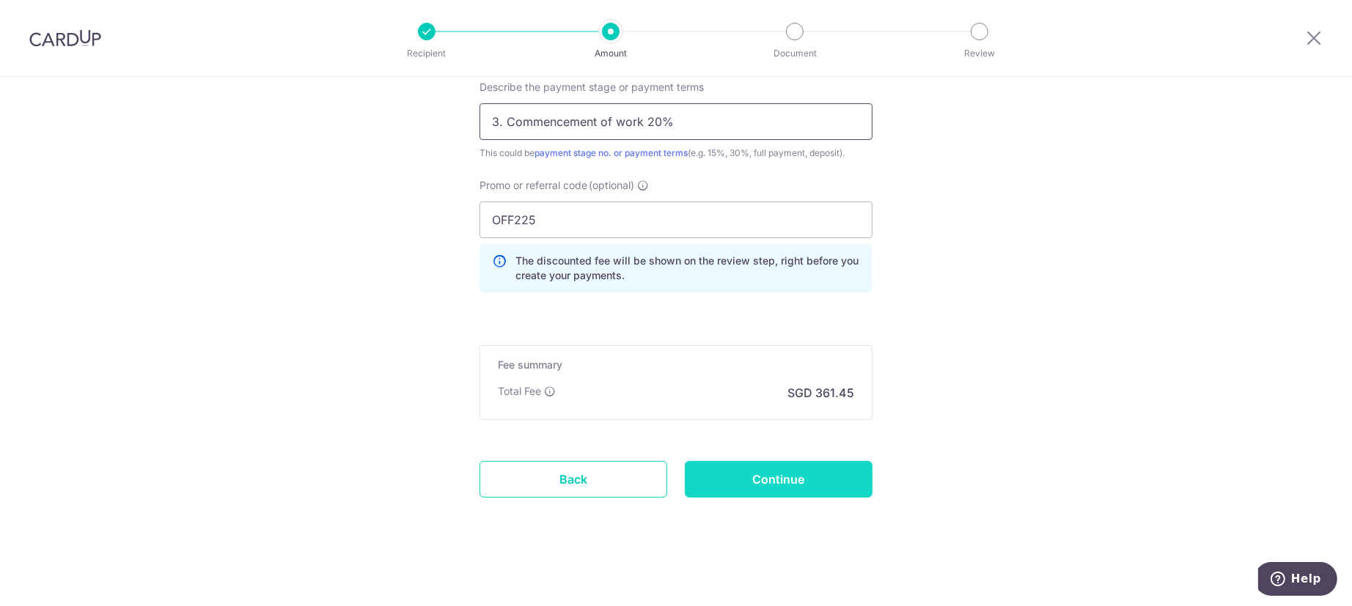
type input "3. Commencement of work 20%"
click at [769, 471] on input "Continue" at bounding box center [779, 479] width 188 height 37
type input "Create Schedule"
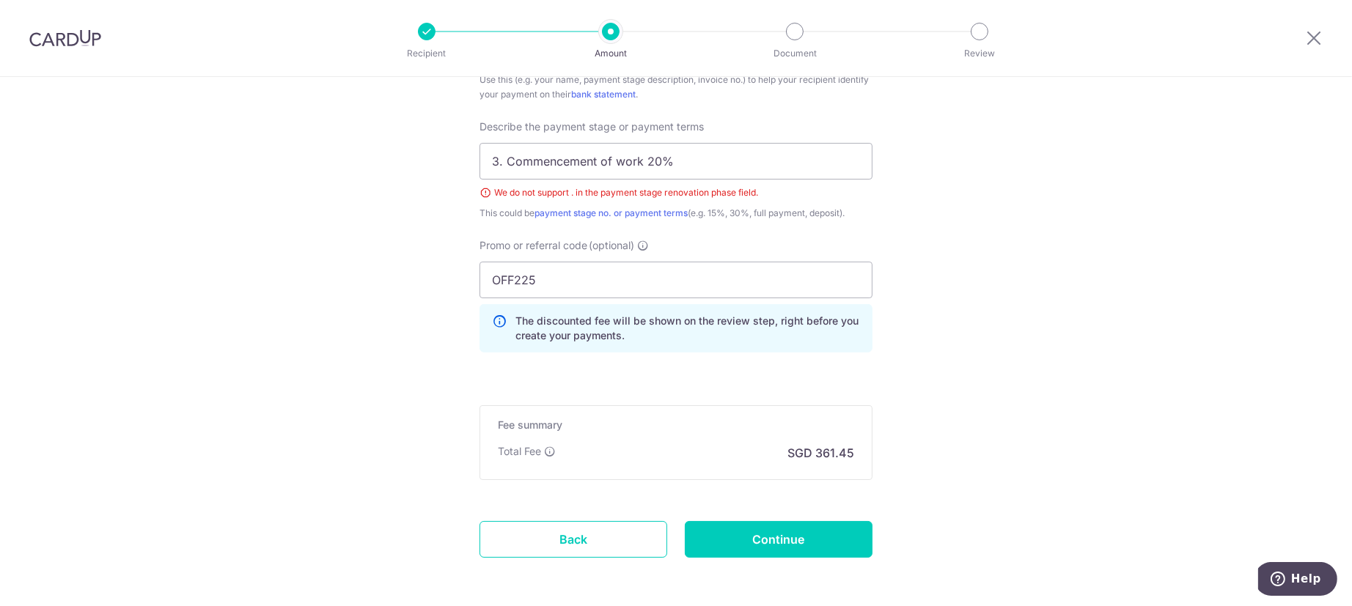
scroll to position [950, 0]
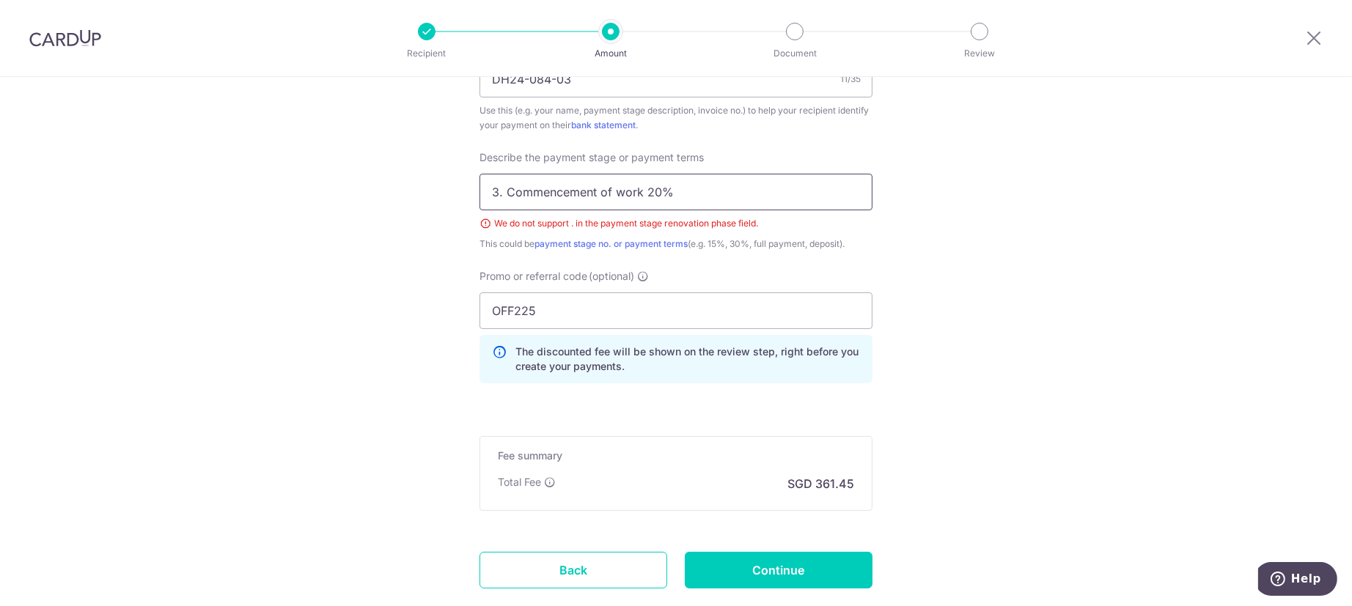
click at [675, 195] on input "3. Commencement of work 20%" at bounding box center [676, 192] width 393 height 37
type input "3. Commencement of work 20 percent"
click at [823, 578] on input "Continue" at bounding box center [779, 570] width 188 height 37
type input "Create Schedule"
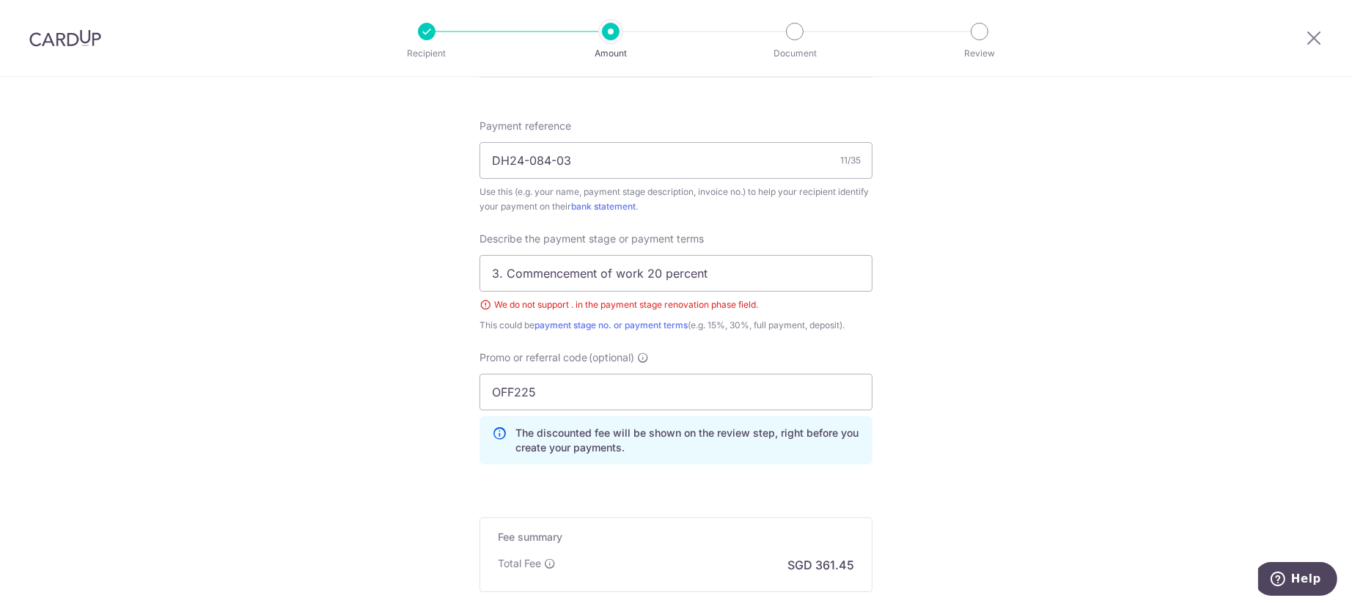
scroll to position [858, 0]
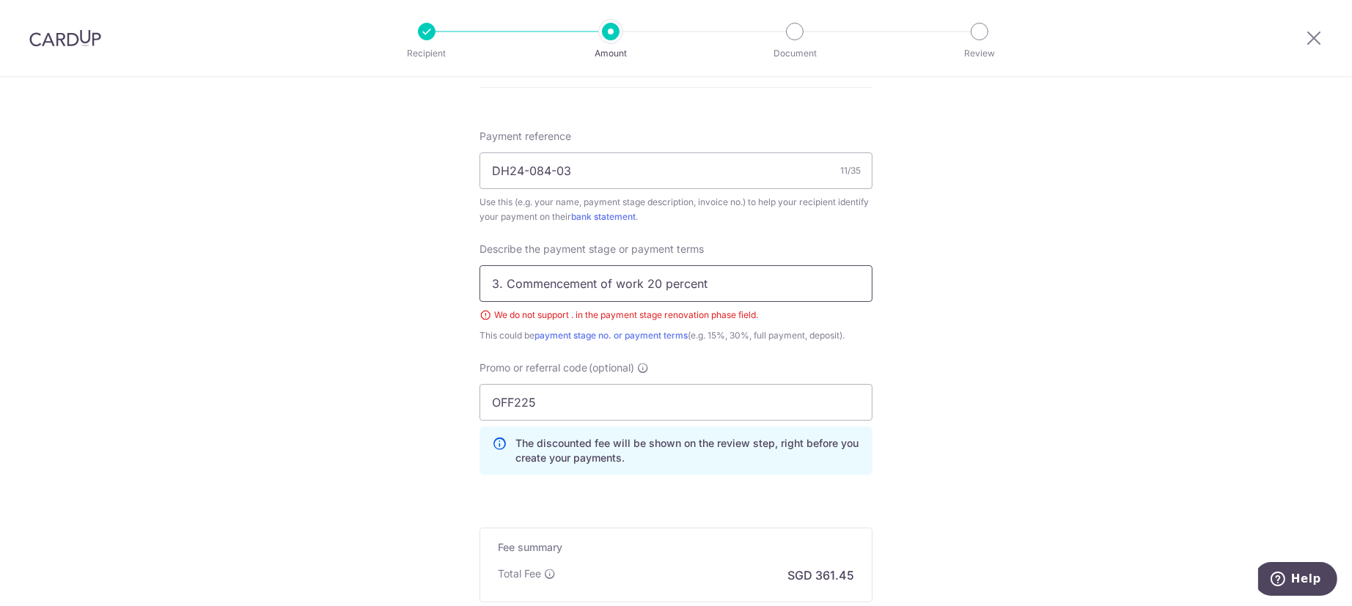
click at [494, 285] on input "3. Commencement of work 20 percent" at bounding box center [676, 283] width 393 height 37
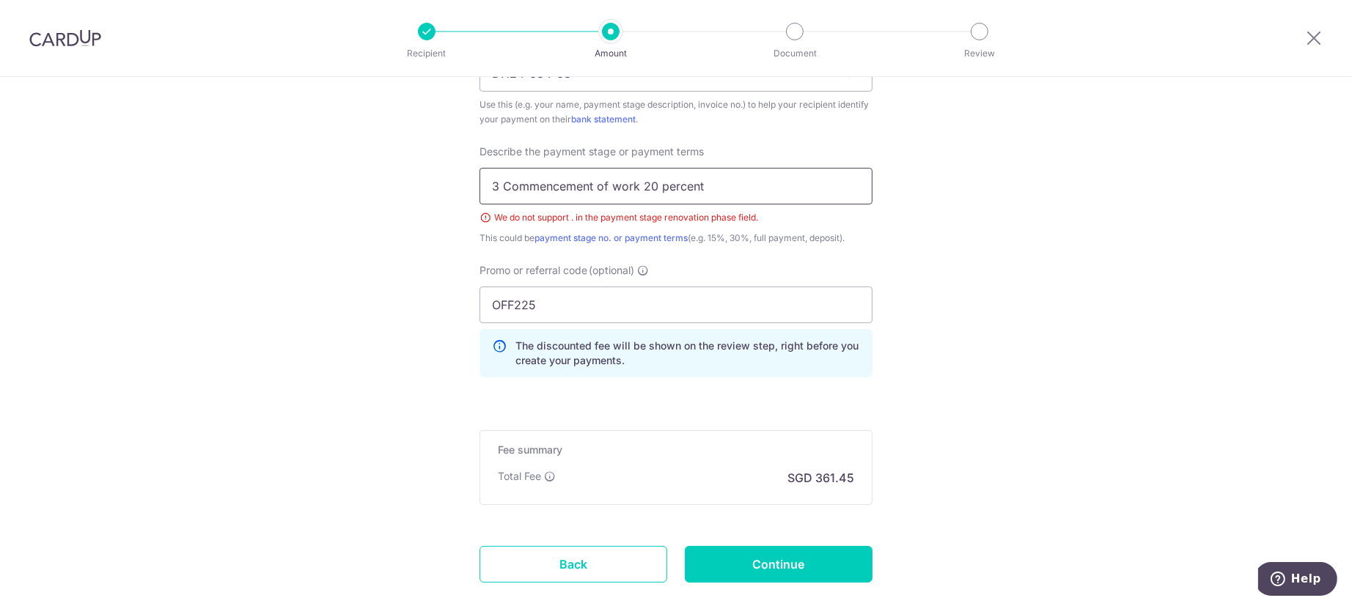
scroll to position [1041, 0]
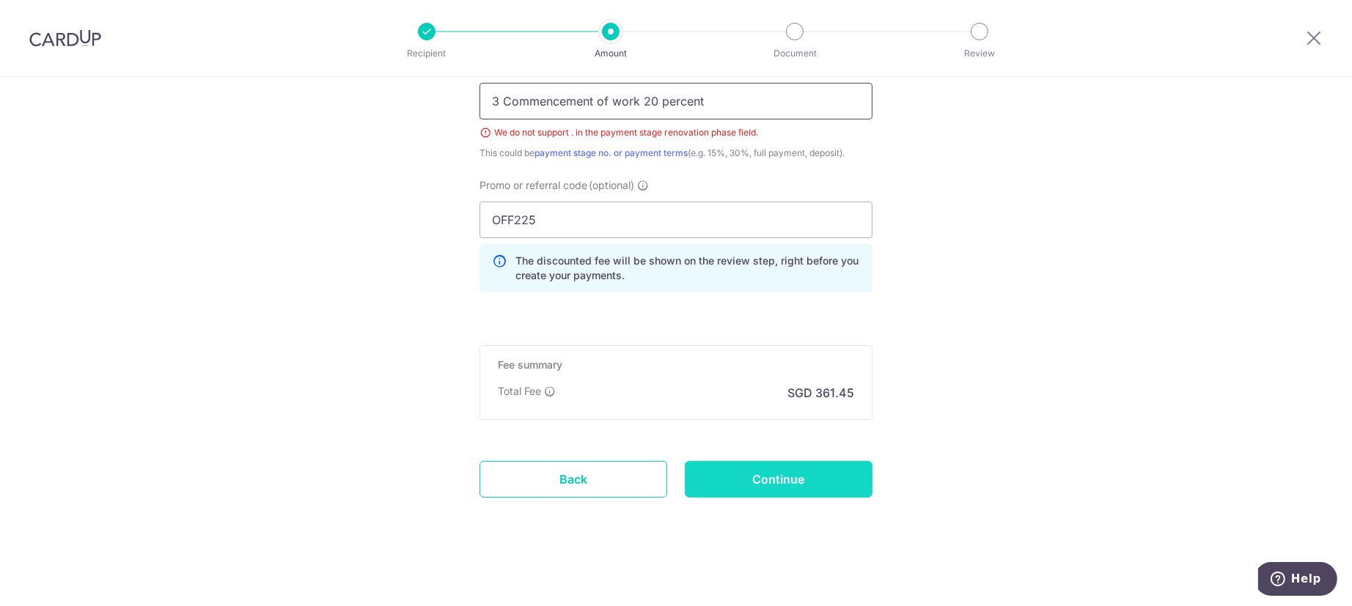
type input "3 Commencement of work 20 percent"
click at [862, 461] on input "Continue" at bounding box center [779, 479] width 188 height 37
type input "Create Schedule"
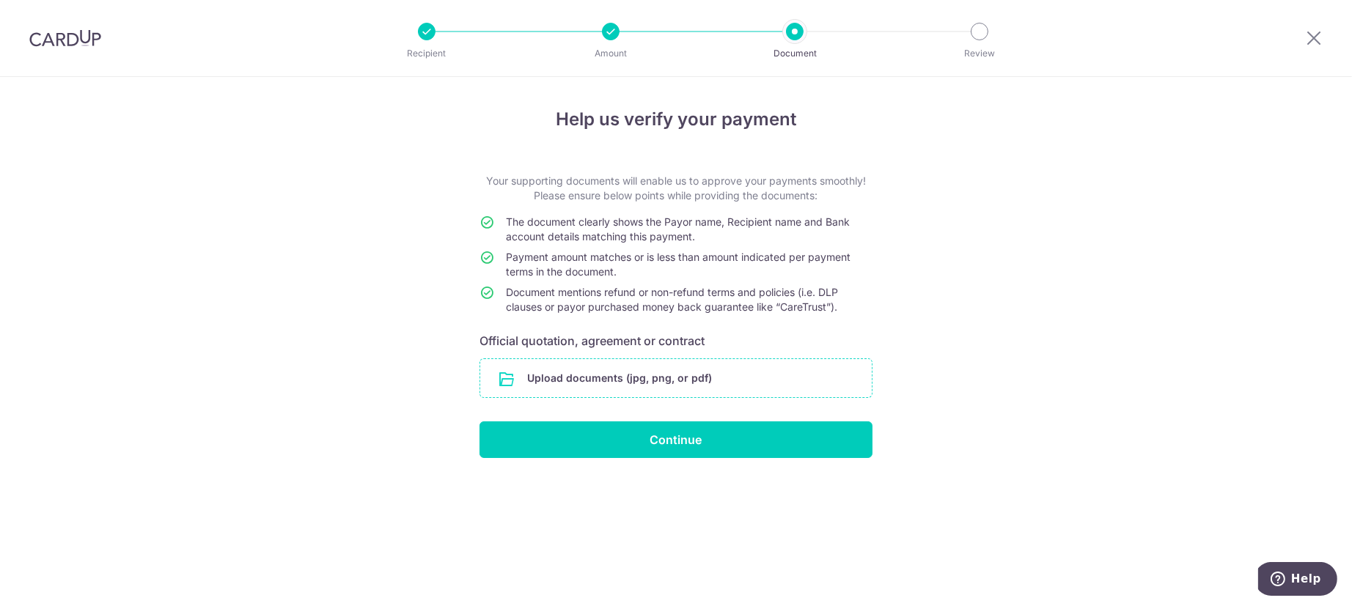
click at [749, 384] on input "file" at bounding box center [676, 378] width 392 height 38
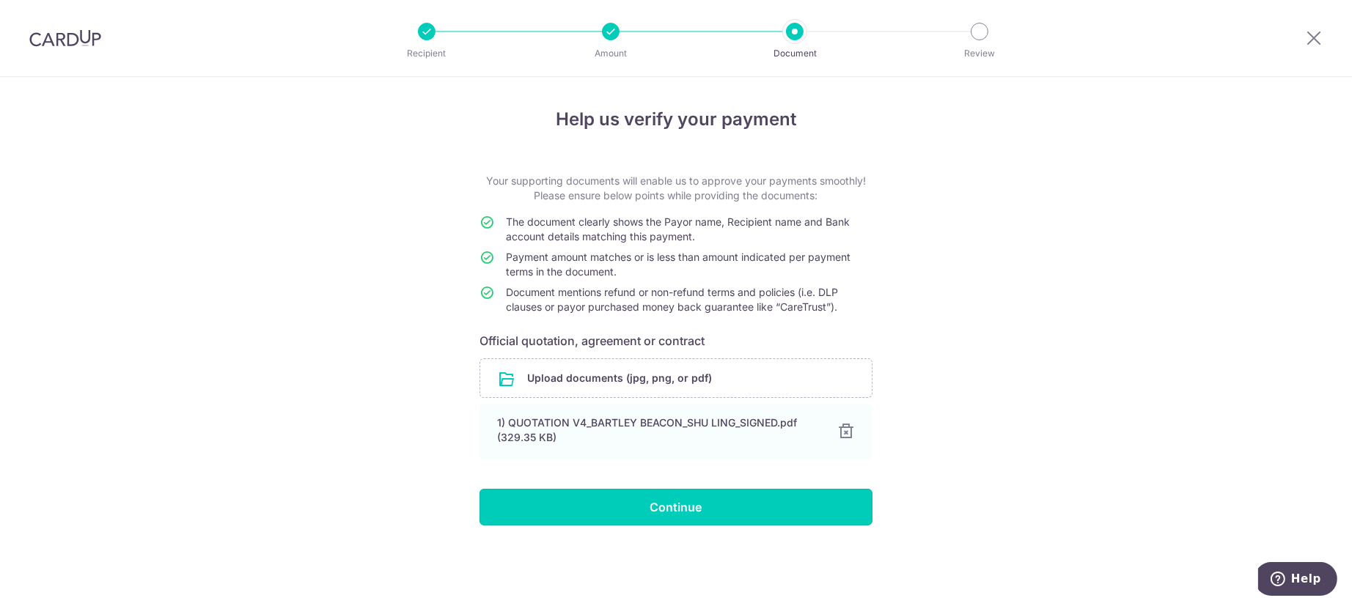
click at [763, 506] on input "Continue" at bounding box center [676, 507] width 393 height 37
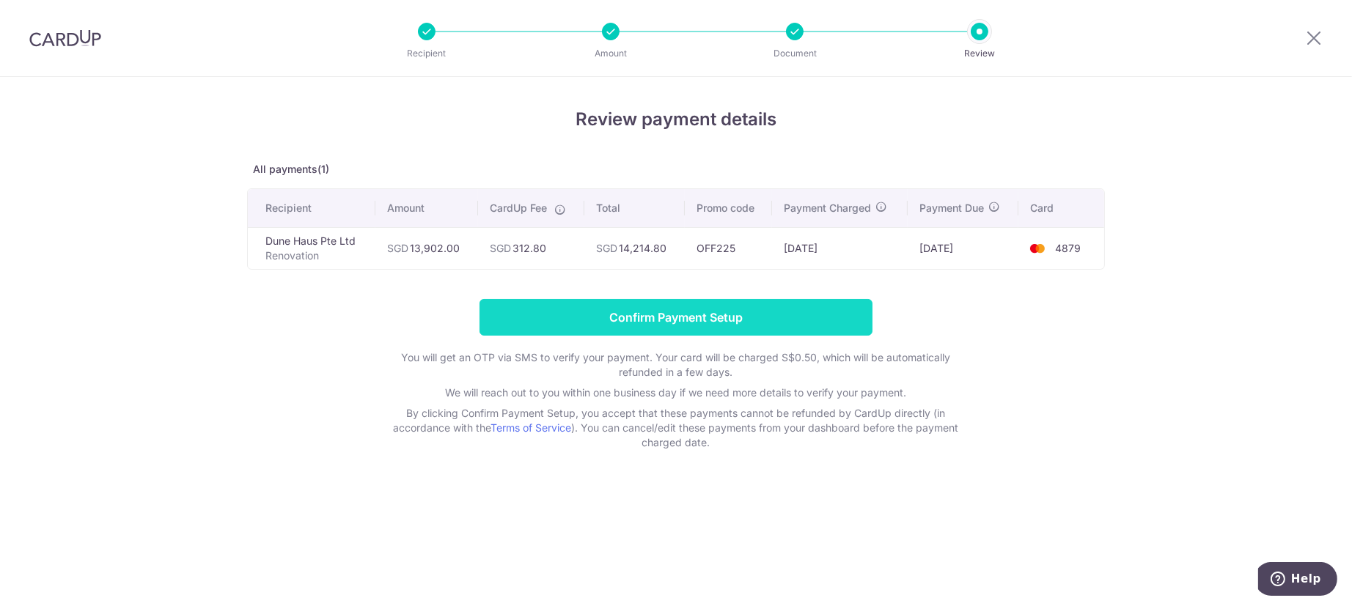
click at [774, 318] on input "Confirm Payment Setup" at bounding box center [676, 317] width 393 height 37
